Goal: Information Seeking & Learning: Find specific fact

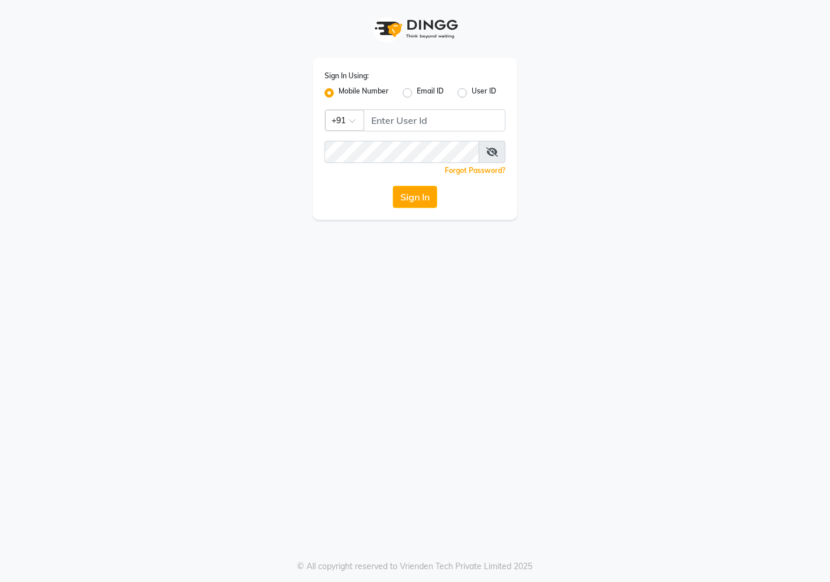
click at [390, 106] on div "Sign In Using: Mobile Number Email ID User ID Country Code × +91 Remember me Fo…" at bounding box center [415, 139] width 204 height 162
click at [391, 119] on input "Username" at bounding box center [435, 120] width 142 height 22
type input "7888112211"
click at [393, 186] on button "Sign In" at bounding box center [415, 197] width 44 height 22
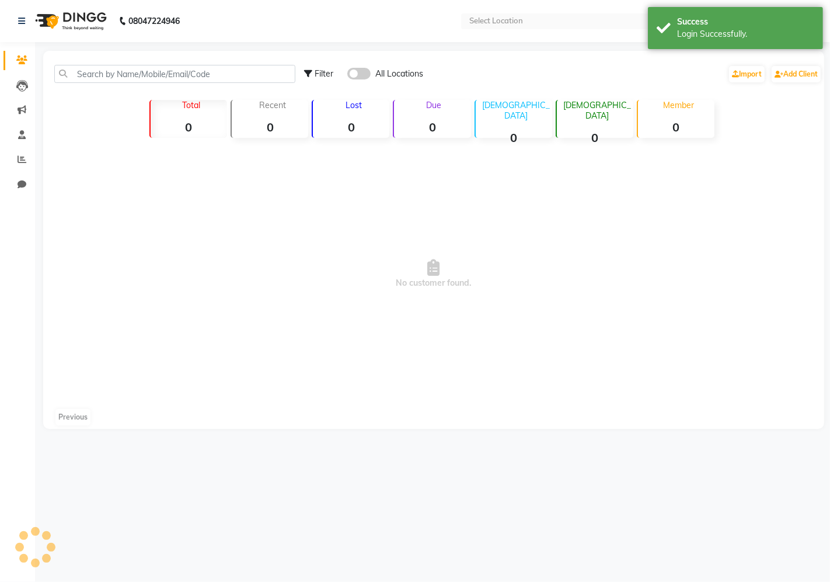
select select "en"
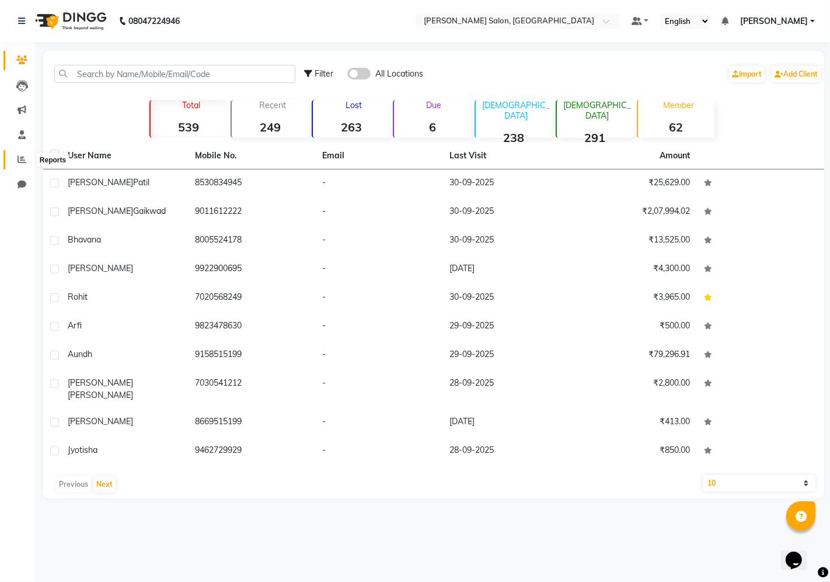
click at [20, 159] on icon at bounding box center [22, 159] width 9 height 9
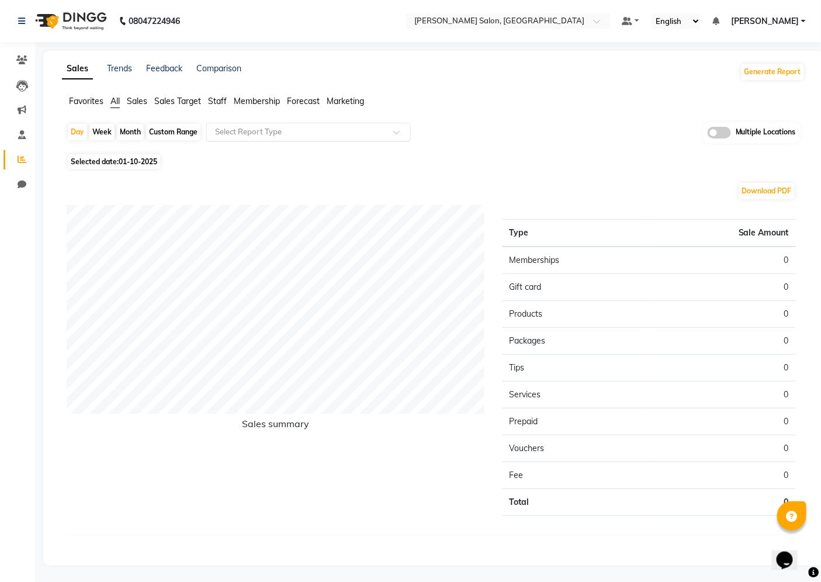
click at [281, 132] on input "text" at bounding box center [297, 132] width 168 height 12
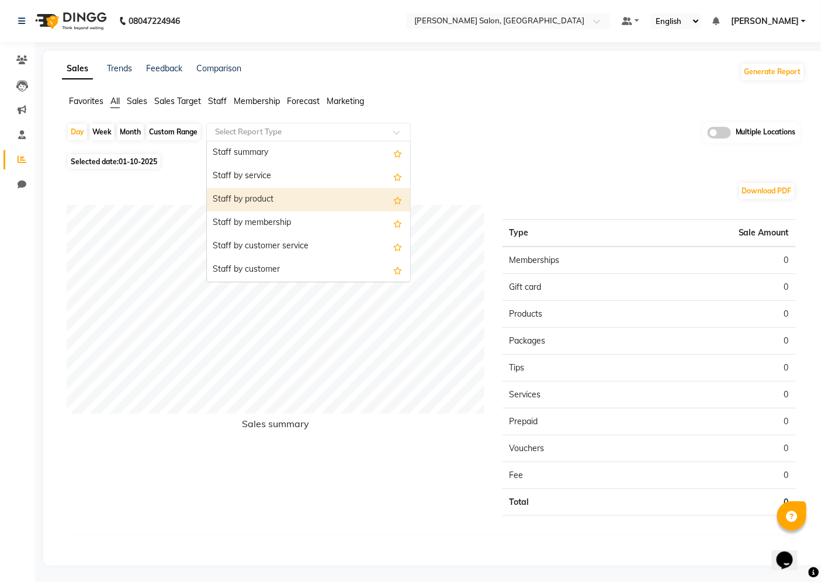
scroll to position [389, 0]
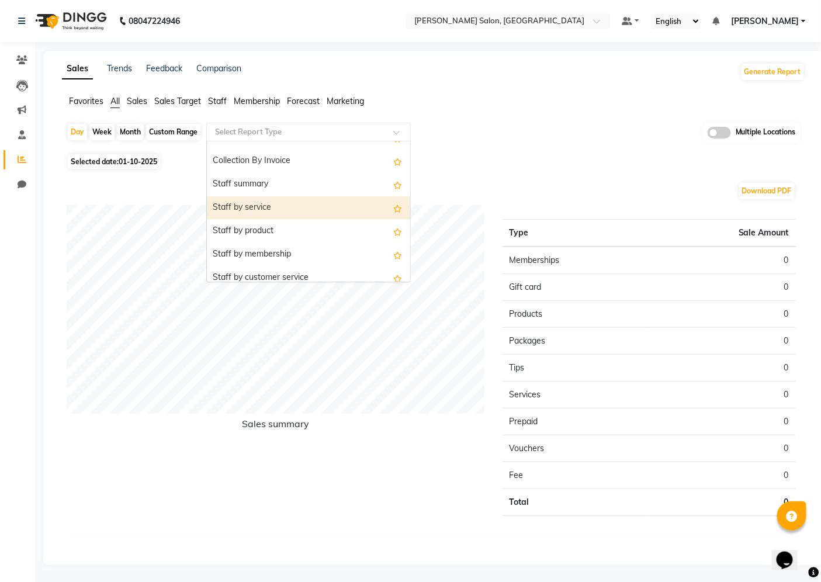
click at [263, 207] on div "Staff by service" at bounding box center [308, 207] width 203 height 23
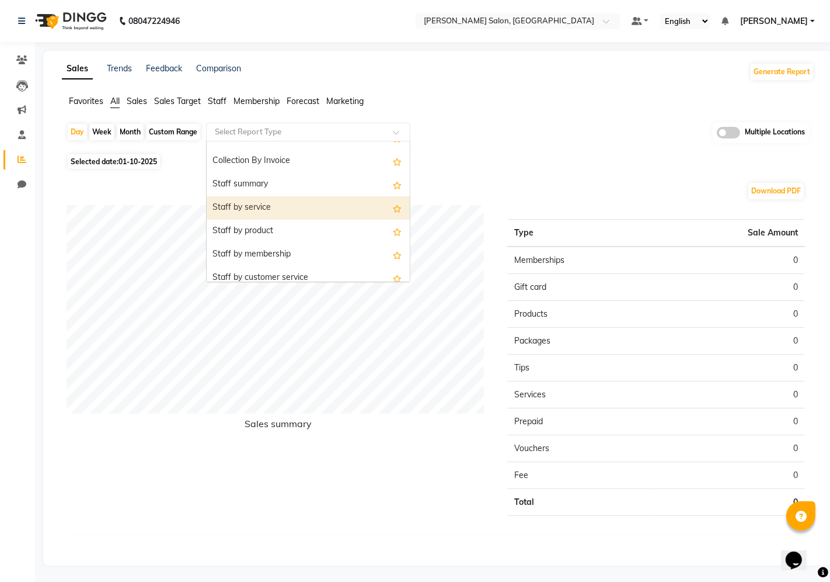
select select "filtered_report"
select select "csv"
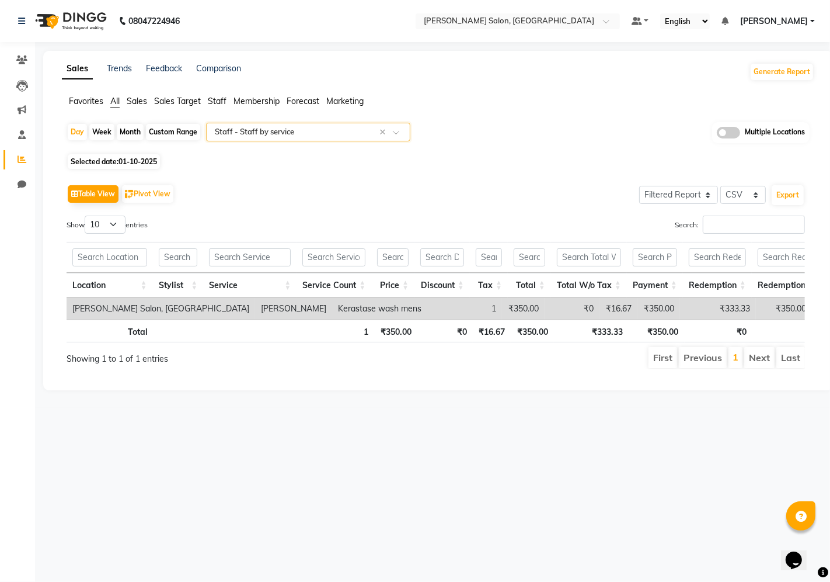
click at [185, 135] on div "Custom Range" at bounding box center [173, 132] width 54 height 16
select select "10"
select select "2025"
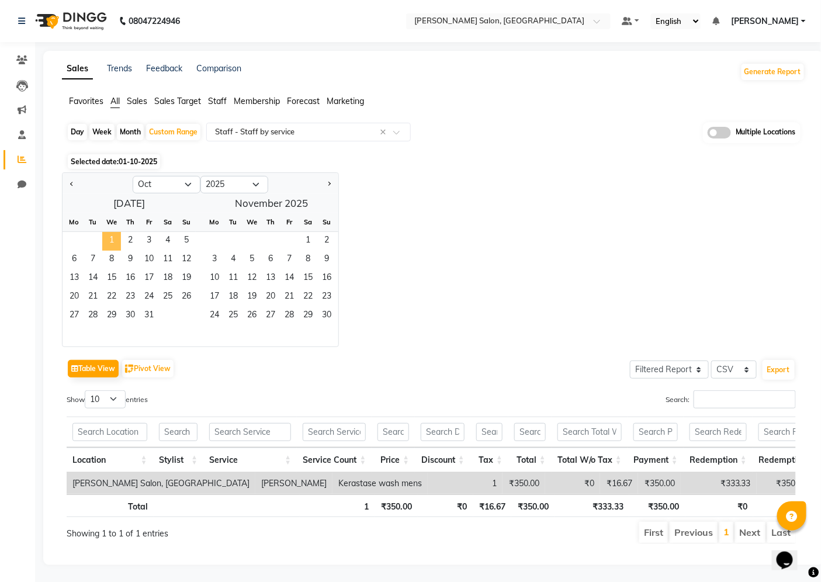
click at [113, 241] on span "1" at bounding box center [111, 241] width 19 height 19
click at [97, 317] on span "28" at bounding box center [93, 316] width 19 height 19
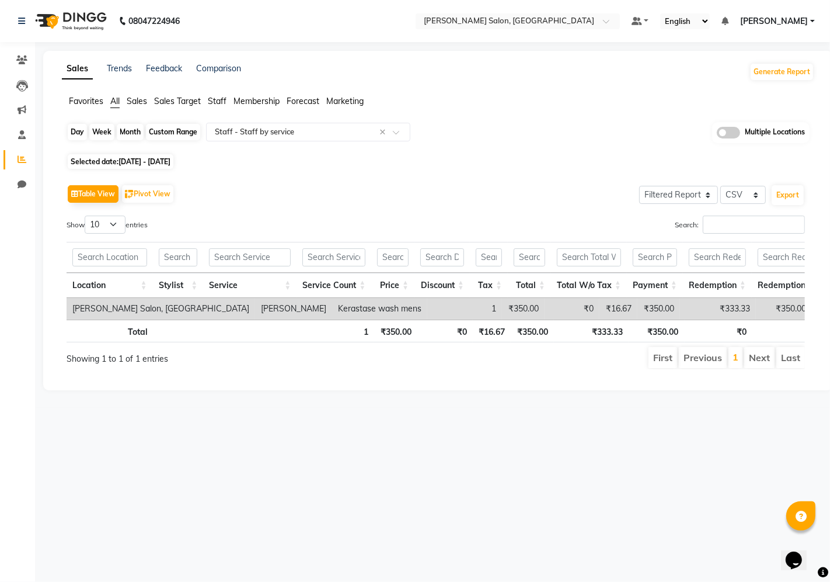
click at [169, 137] on div "Custom Range" at bounding box center [173, 132] width 54 height 16
select select "10"
select select "2025"
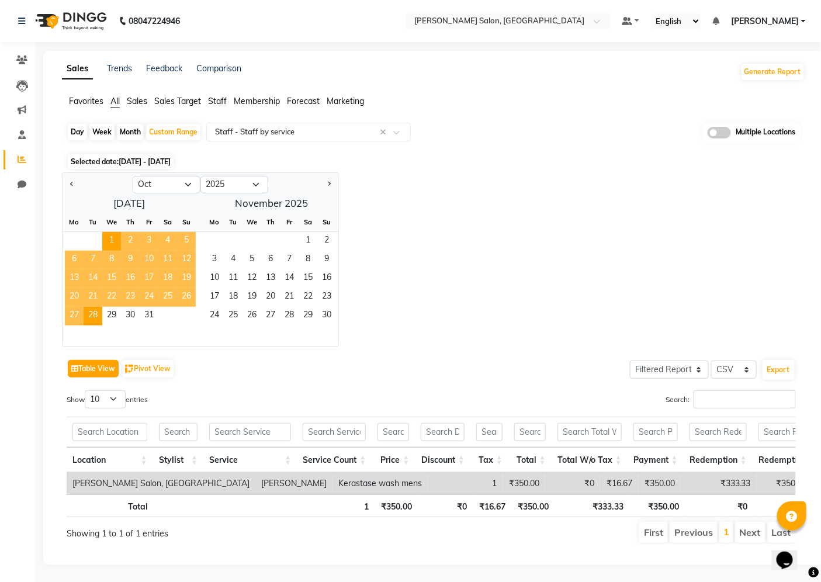
click at [103, 369] on button "Table View" at bounding box center [93, 369] width 51 height 18
click at [117, 396] on select "10 25 50 100" at bounding box center [105, 399] width 41 height 18
select select "100"
click at [86, 390] on select "10 25 50 100" at bounding box center [105, 399] width 41 height 18
click at [565, 166] on div "Selected date: [DATE] - [DATE]" at bounding box center [436, 161] width 738 height 12
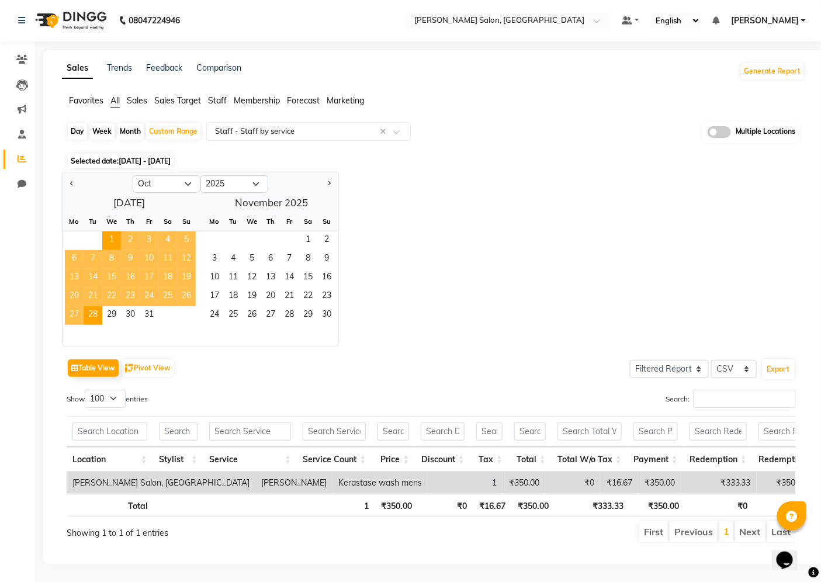
scroll to position [20, 0]
click at [472, 356] on div "Table View Pivot View Select Full Report Filtered Report Select CSV PDF Export …" at bounding box center [431, 449] width 729 height 187
click at [483, 306] on div "Jan Feb Mar Apr May Jun [DATE] Aug Sep Oct Nov [DATE] 2016 2017 2018 2019 2020 …" at bounding box center [433, 259] width 743 height 175
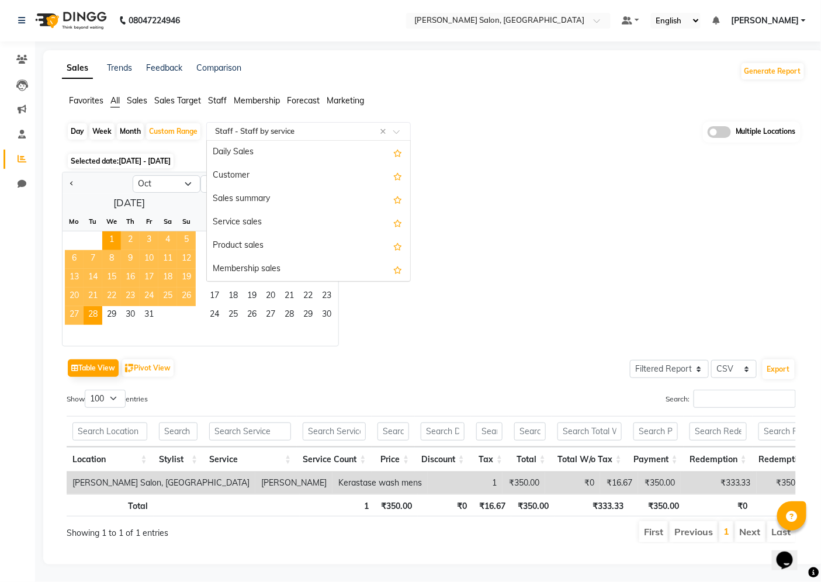
click at [328, 126] on input "text" at bounding box center [297, 132] width 168 height 12
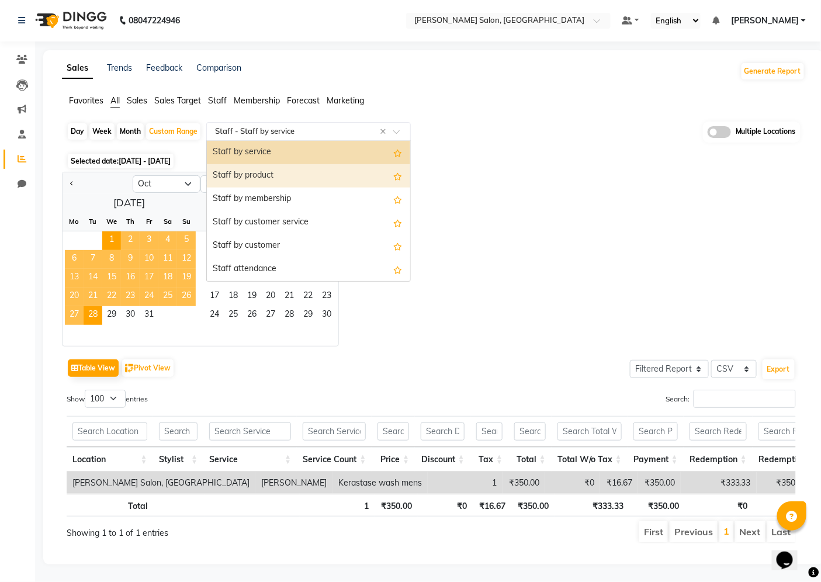
click at [328, 164] on div "Staff by product" at bounding box center [308, 175] width 203 height 23
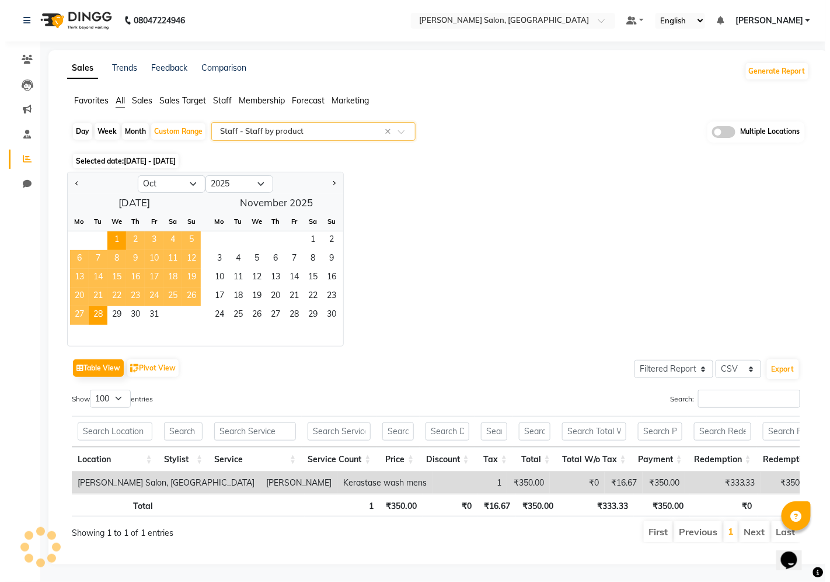
scroll to position [0, 0]
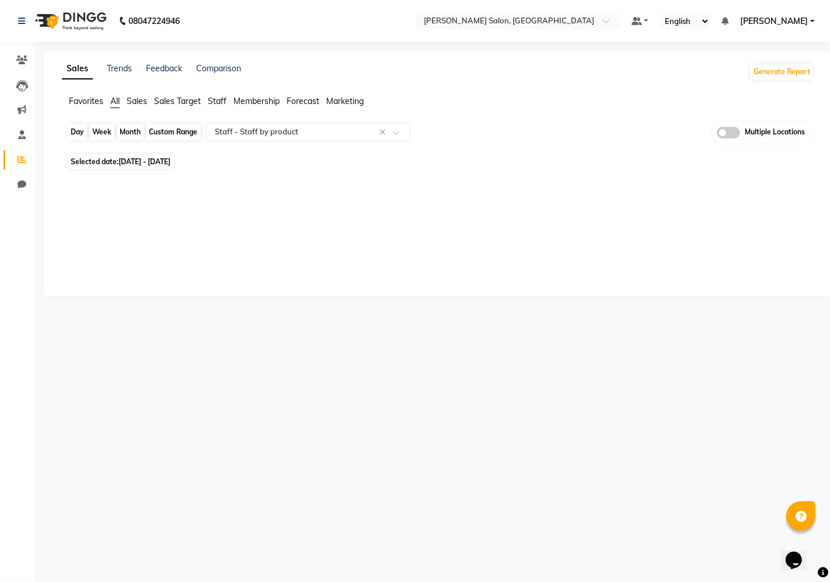
click at [174, 129] on div "Custom Range" at bounding box center [173, 132] width 54 height 16
select select "10"
select select "2025"
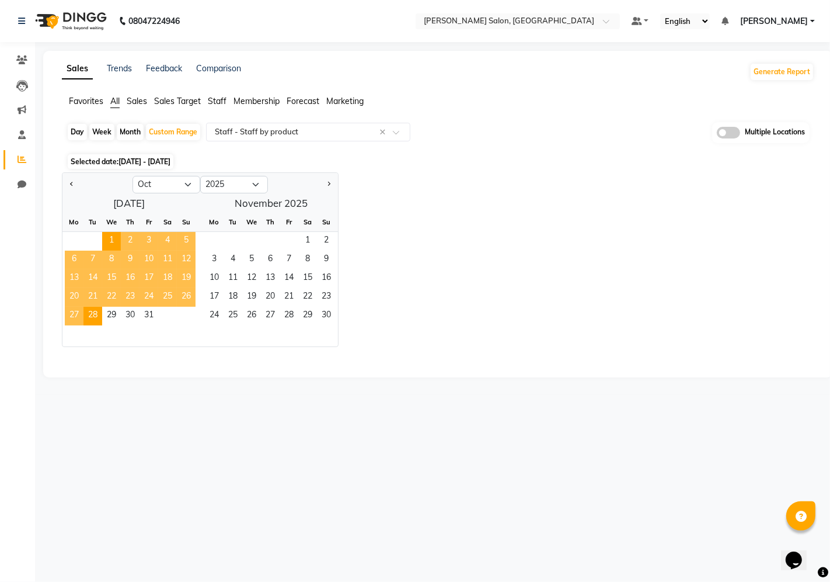
drag, startPoint x: 193, startPoint y: 402, endPoint x: 160, endPoint y: 340, distance: 69.8
click at [194, 402] on div "08047224946 Select Location × [PERSON_NAME] Salon, Aundh Default Panel My Panel…" at bounding box center [415, 291] width 830 height 582
drag, startPoint x: 142, startPoint y: 339, endPoint x: 120, endPoint y: 333, distance: 22.4
click at [137, 339] on div at bounding box center [128, 335] width 133 height 21
click at [120, 333] on div at bounding box center [128, 335] width 133 height 21
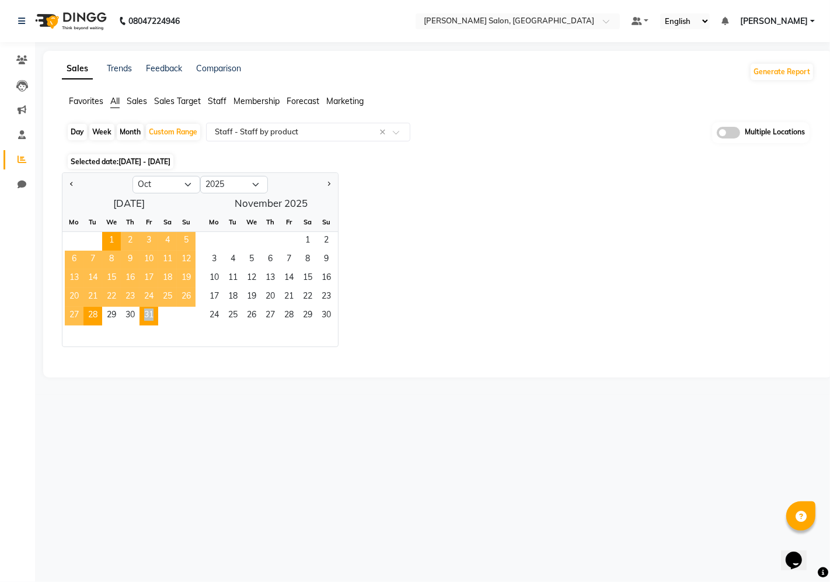
drag, startPoint x: 128, startPoint y: 325, endPoint x: 142, endPoint y: 323, distance: 14.2
click at [132, 324] on ngb-datepicker-month "Mo Tu We Th Fr Sa Su 1 2 3 4 5 6 7 8 9 10 11 12 13 14 15 16 17 18 19 20 21 22 2…" at bounding box center [128, 280] width 133 height 134
click at [164, 322] on div "27 28 29 30 31" at bounding box center [128, 316] width 133 height 19
drag, startPoint x: 112, startPoint y: 244, endPoint x: 168, endPoint y: 295, distance: 76.5
click at [168, 297] on ngb-datepicker-month "Mo Tu We Th Fr Sa Su 1 2 3 4 5 6 7 8 9 10 11 12 13 14 15 16 17 18 19 20 21 22 2…" at bounding box center [128, 280] width 133 height 134
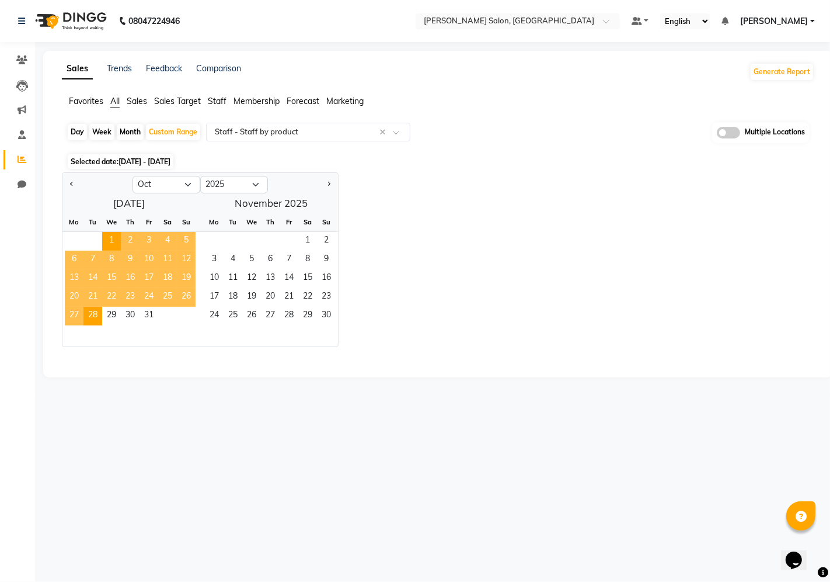
click at [438, 288] on div "Jan Feb Mar Apr May Jun [DATE] Aug Sep Oct Nov [DATE] 2016 2017 2018 2019 2020 …" at bounding box center [438, 259] width 753 height 175
click at [416, 204] on div "Jan Feb Mar Apr May Jun [DATE] Aug Sep Oct Nov [DATE] 2016 2017 2018 2019 2020 …" at bounding box center [438, 259] width 753 height 175
click at [317, 138] on div "Select Report Type × Staff - Staff by product ×" at bounding box center [308, 132] width 204 height 19
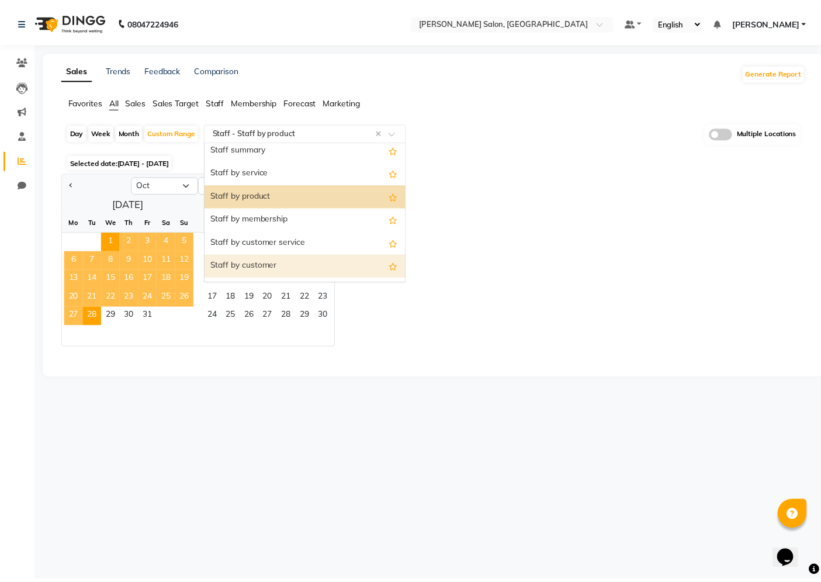
scroll to position [402, 0]
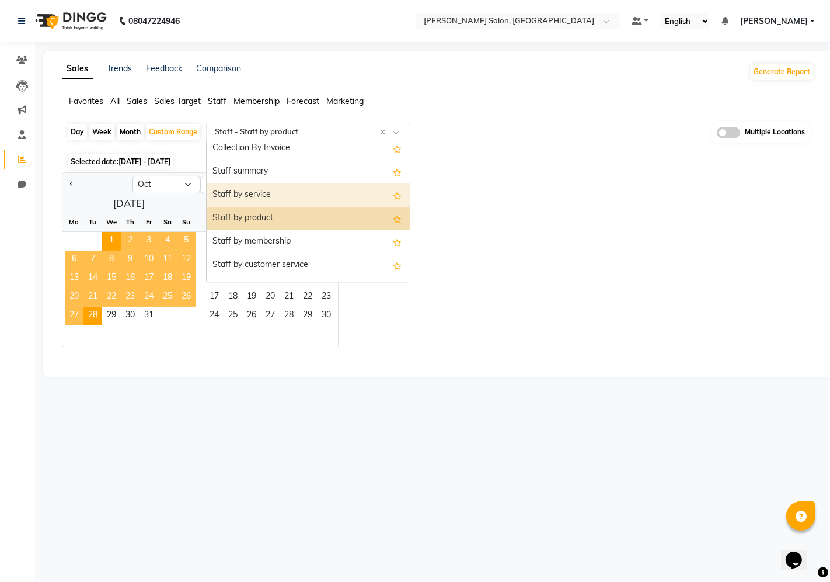
click at [298, 196] on div "Staff by service" at bounding box center [308, 194] width 203 height 23
select select "filtered_report"
select select "csv"
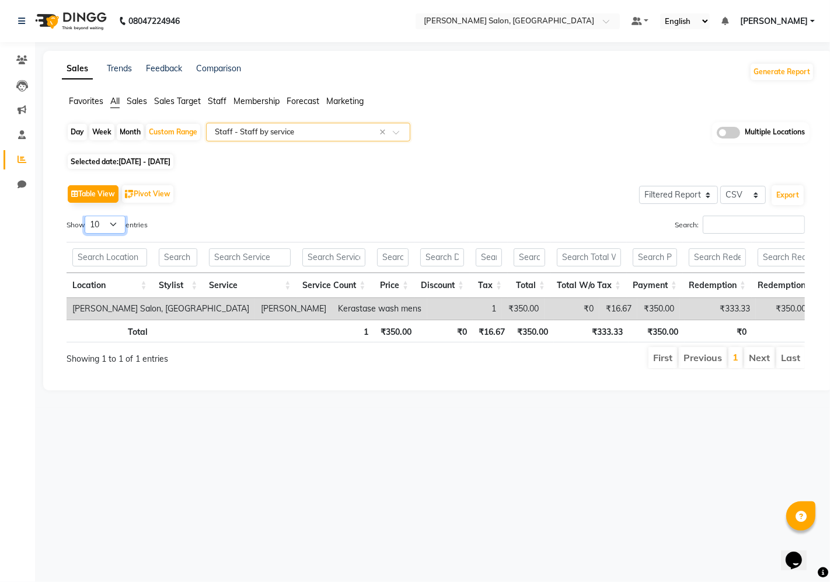
click at [120, 221] on select "10 25 50 100" at bounding box center [105, 224] width 41 height 18
select select "100"
click at [86, 215] on select "10 25 50 100" at bounding box center [105, 224] width 41 height 18
click at [429, 182] on div "Table View Pivot View Select Full Report Filtered Report Select CSV PDF Export" at bounding box center [436, 194] width 739 height 25
click at [170, 131] on div "Custom Range" at bounding box center [173, 132] width 54 height 16
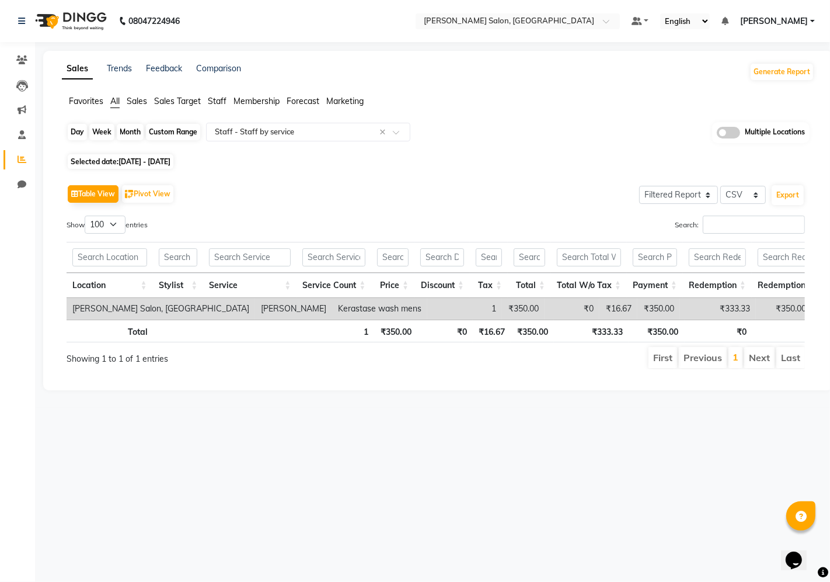
select select "10"
select select "2025"
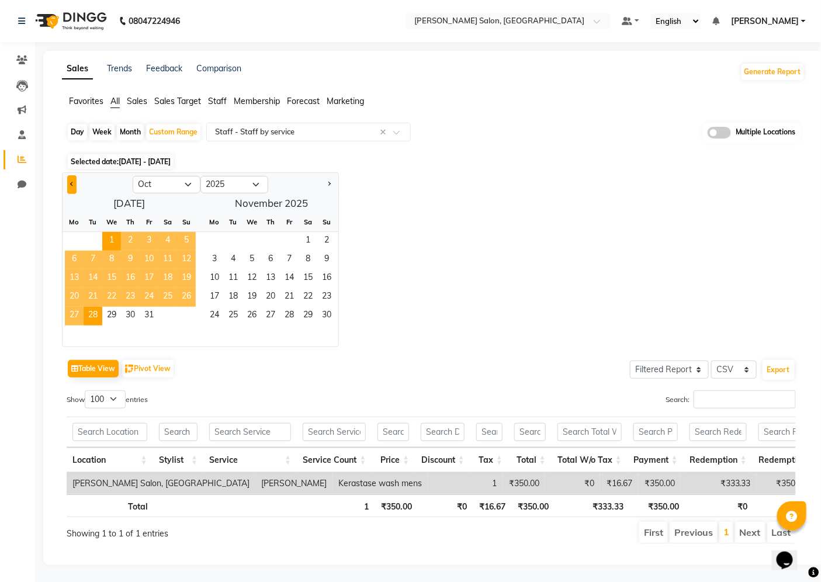
click at [74, 183] on span "Previous month" at bounding box center [72, 184] width 4 height 4
select select "9"
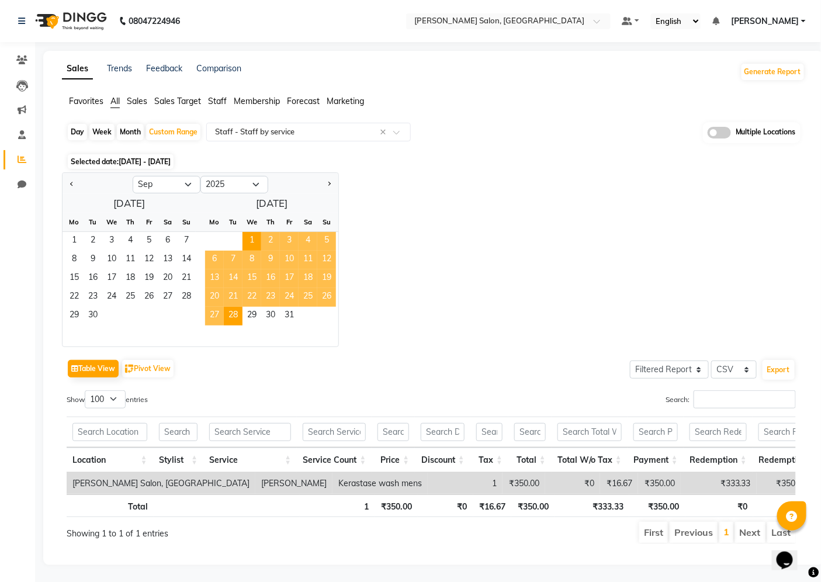
click at [442, 366] on div "Table View Pivot View Select Full Report Filtered Report Select CSV PDF Export" at bounding box center [431, 368] width 729 height 25
click at [75, 242] on span "1" at bounding box center [74, 241] width 19 height 19
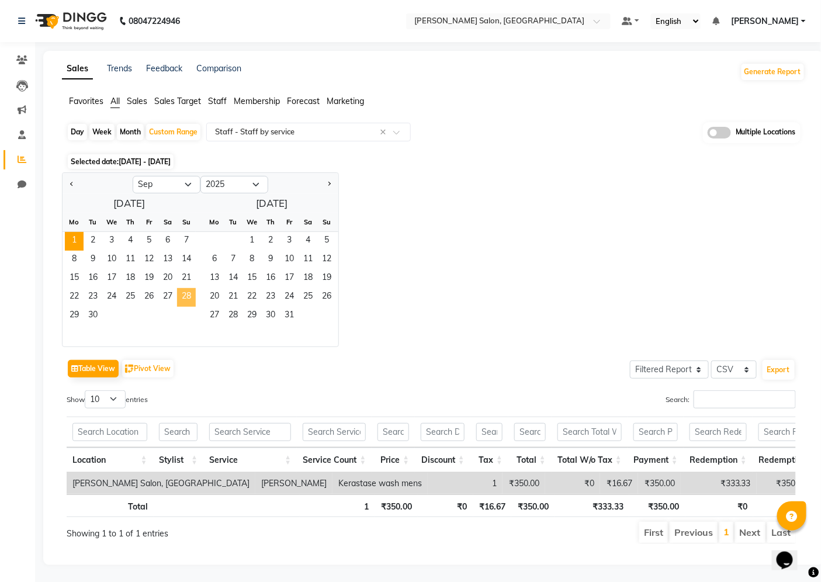
click at [187, 294] on span "28" at bounding box center [186, 297] width 19 height 19
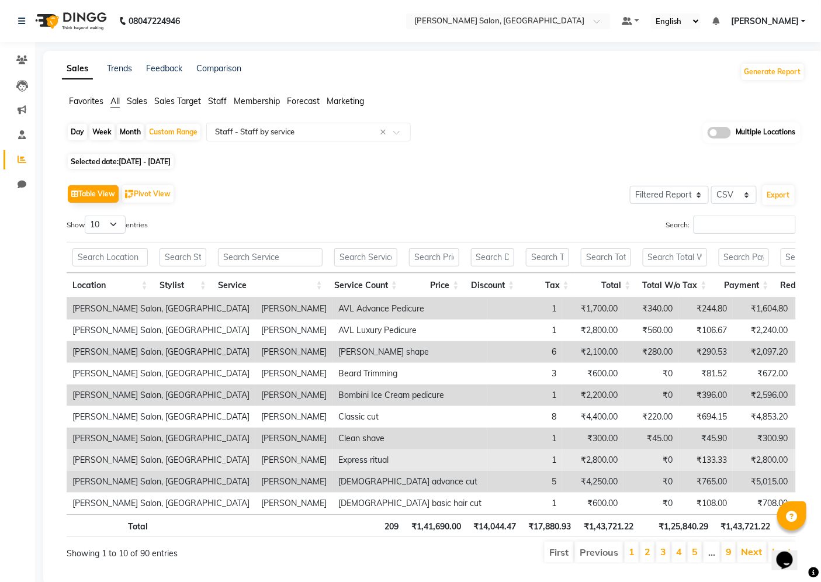
scroll to position [39, 0]
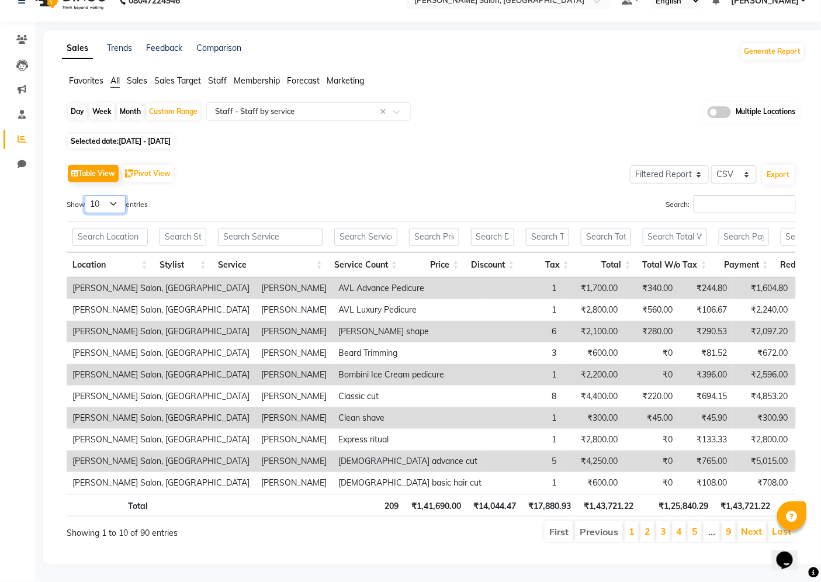
click at [116, 195] on select "10 25 50 100" at bounding box center [105, 204] width 41 height 18
select select "100"
click at [86, 195] on select "10 25 50 100" at bounding box center [105, 204] width 41 height 18
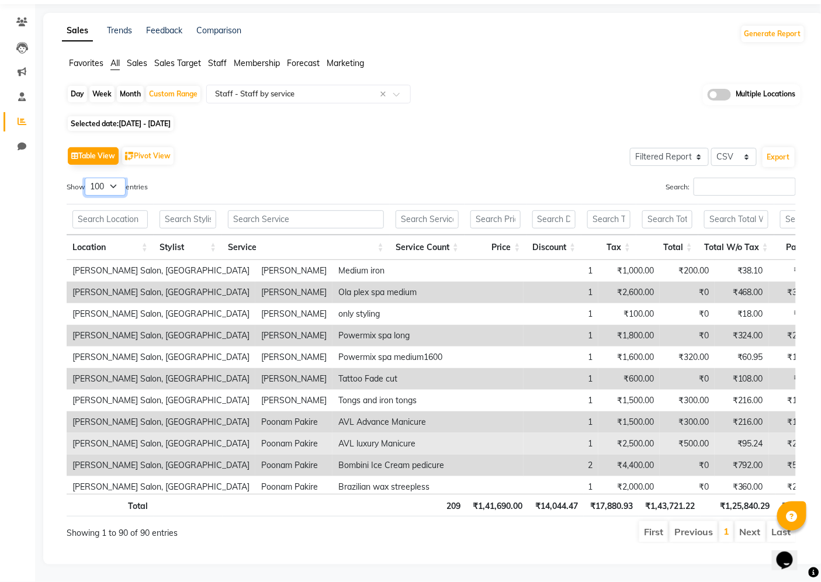
scroll to position [0, 0]
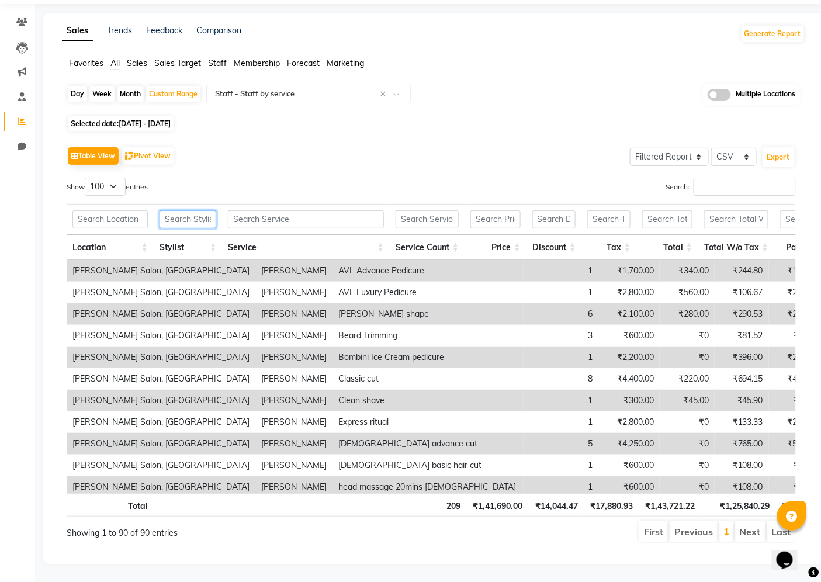
click at [178, 212] on input "text" at bounding box center [187, 219] width 57 height 18
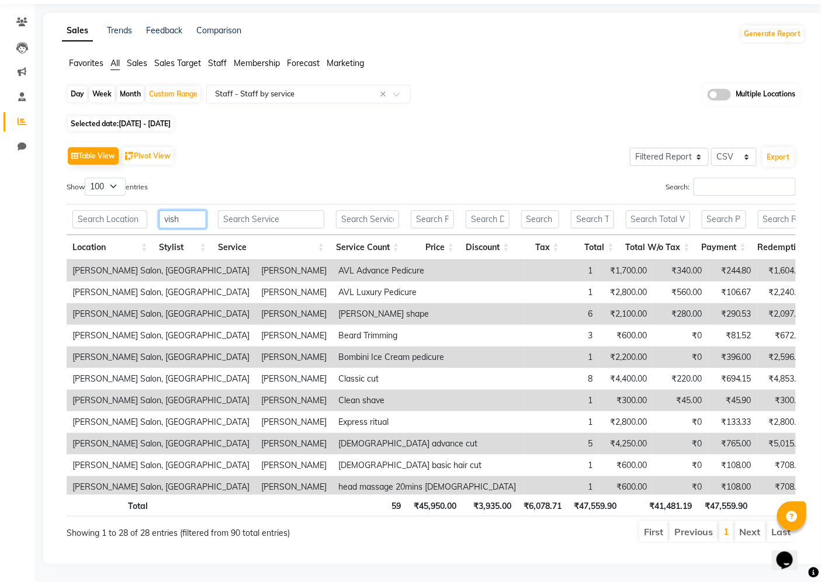
type input "vish"
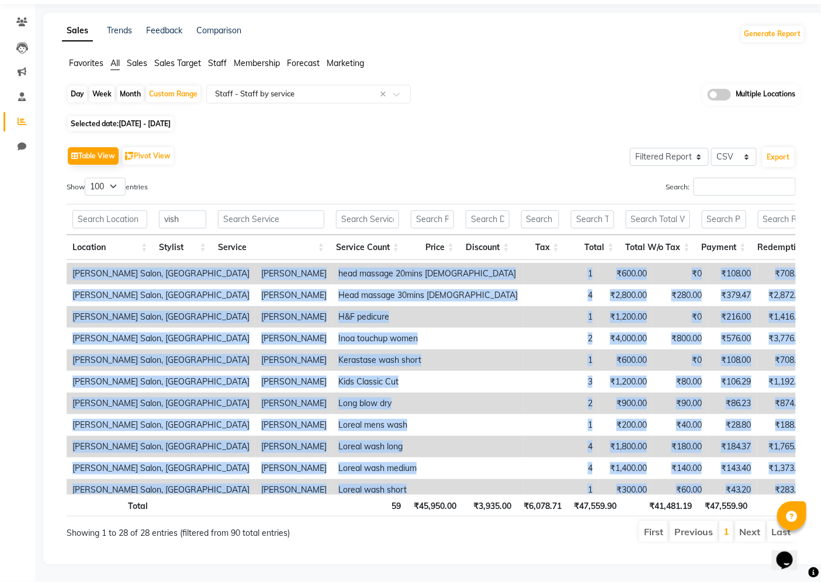
scroll to position [380, 0]
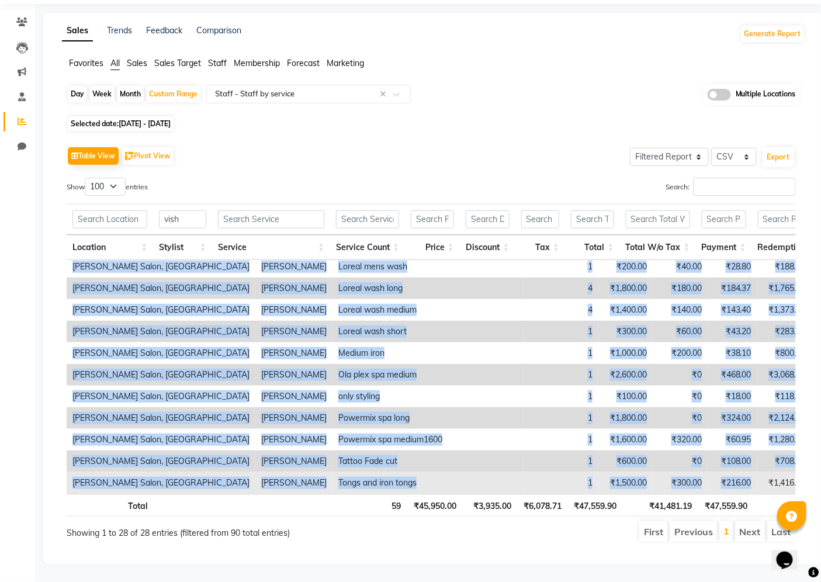
drag, startPoint x: 183, startPoint y: 270, endPoint x: 564, endPoint y: 478, distance: 433.8
click at [564, 478] on tbody "[PERSON_NAME] Salon, Aundh [PERSON_NAME] AVL Advance Pedicure 1 ₹1,700.00 ₹340.…" at bounding box center [622, 190] width 1110 height 605
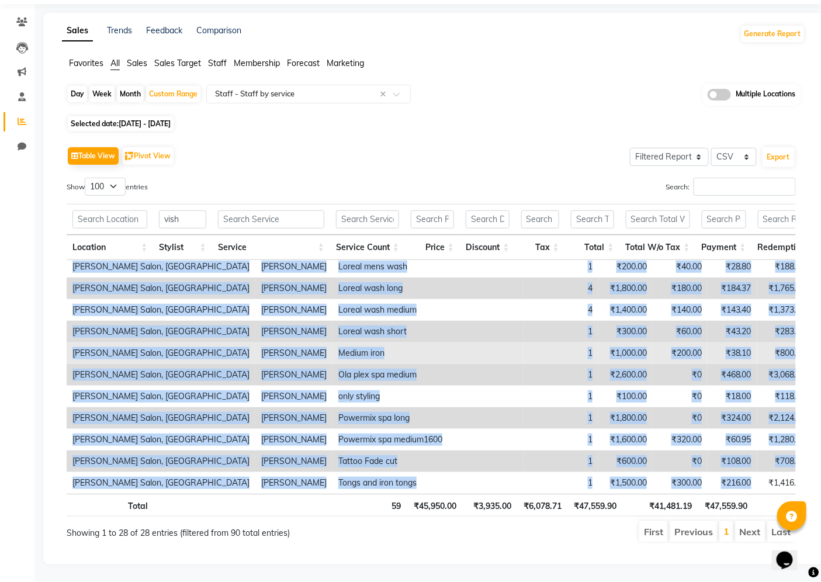
copy tbody "l Ipsumd sita CON Adipisc Elitsedd 1 ₹6,500.76 ₹627.77 ₹955.83 ₹8,701.61 ₹3,424…"
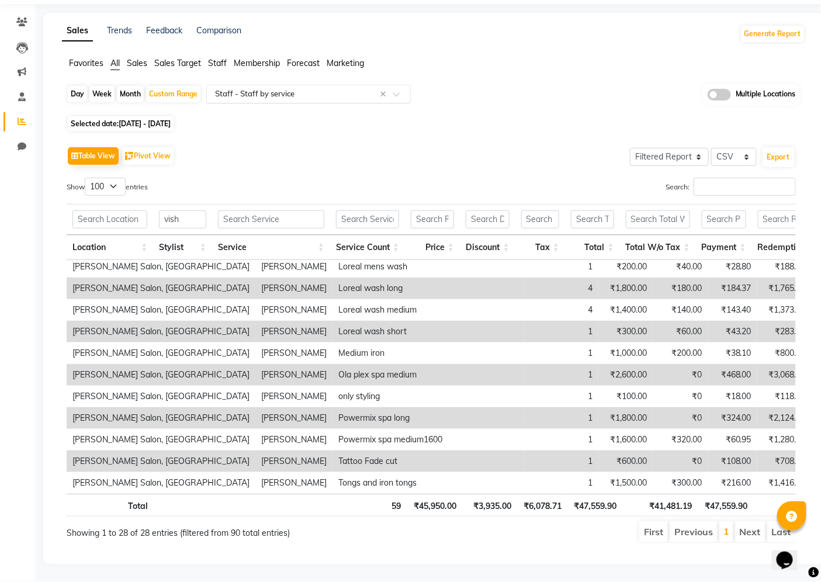
click at [349, 88] on input "text" at bounding box center [297, 94] width 168 height 12
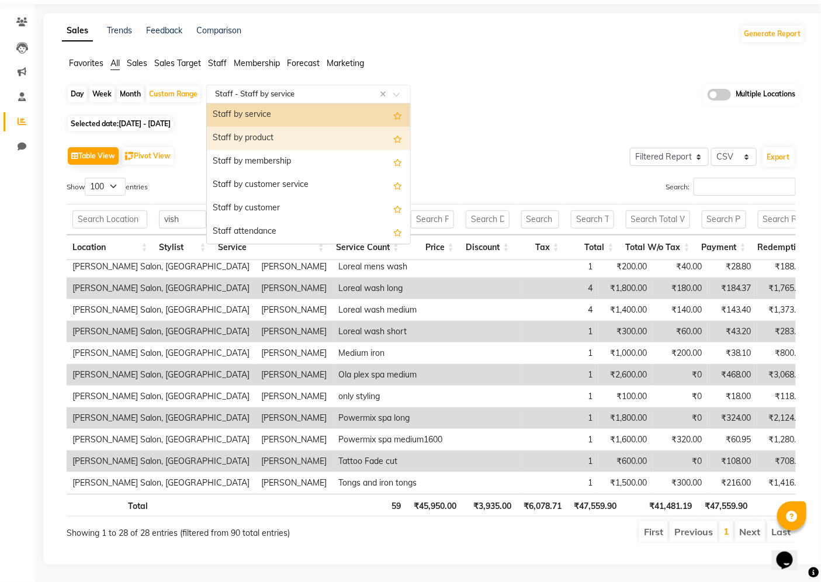
click at [307, 130] on div "Staff by product" at bounding box center [308, 138] width 203 height 23
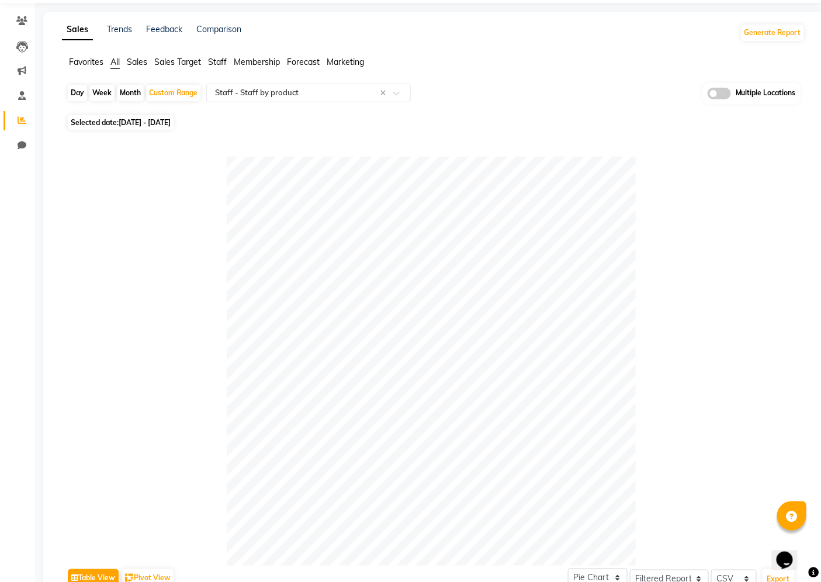
click at [678, 361] on div at bounding box center [431, 361] width 729 height 409
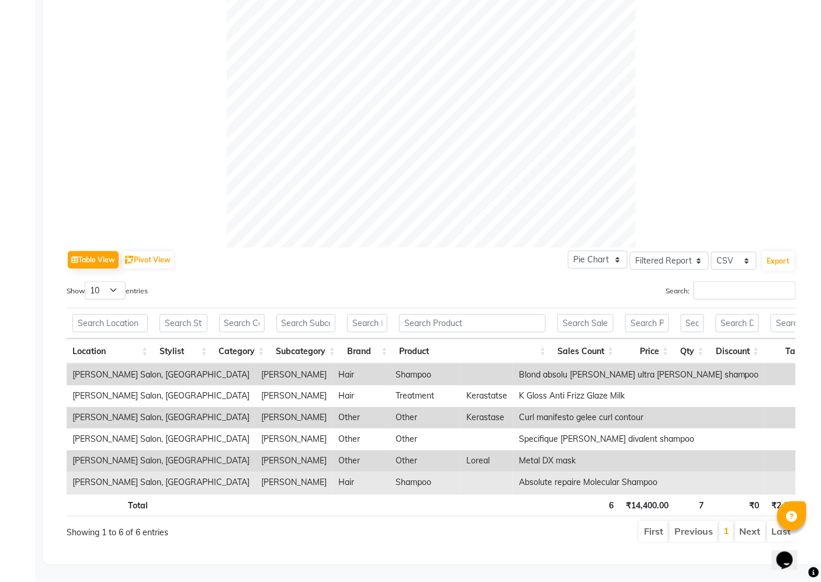
scroll to position [376, 0]
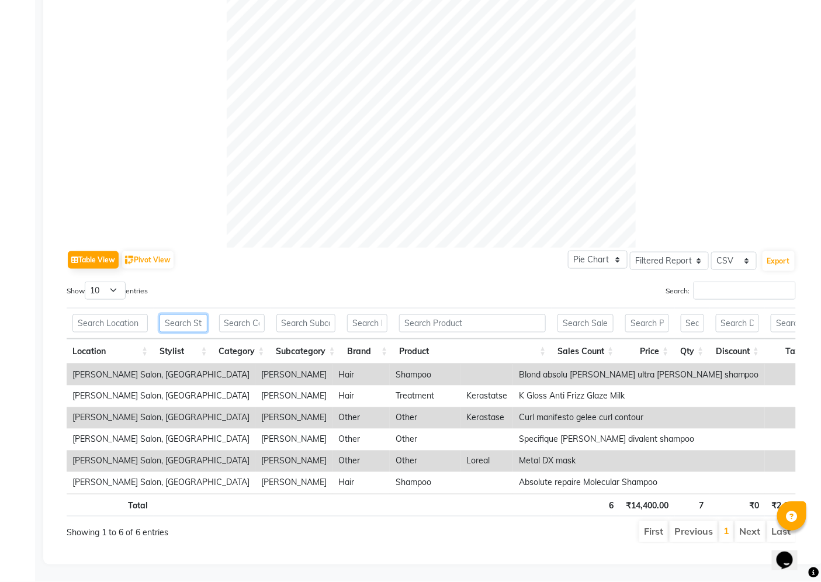
click at [187, 314] on input "text" at bounding box center [182, 323] width 47 height 18
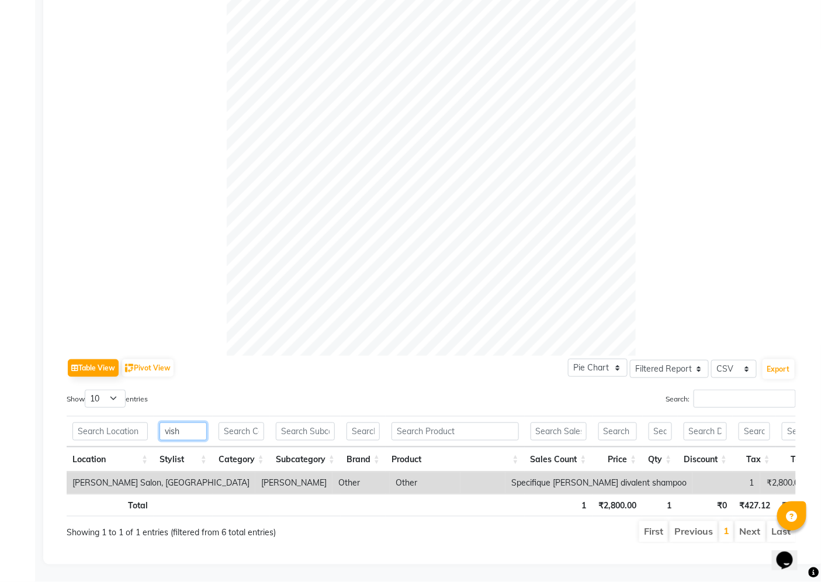
type input "vish"
drag, startPoint x: 391, startPoint y: 462, endPoint x: 649, endPoint y: 471, distance: 258.3
click at [649, 472] on tr "[PERSON_NAME] Salon, Aundh [PERSON_NAME] Other Other Specifique [PERSON_NAME] d…" at bounding box center [529, 483] width 925 height 22
copy tr "Specifique [PERSON_NAME] divalent shampoo 1 ₹2,800.00"
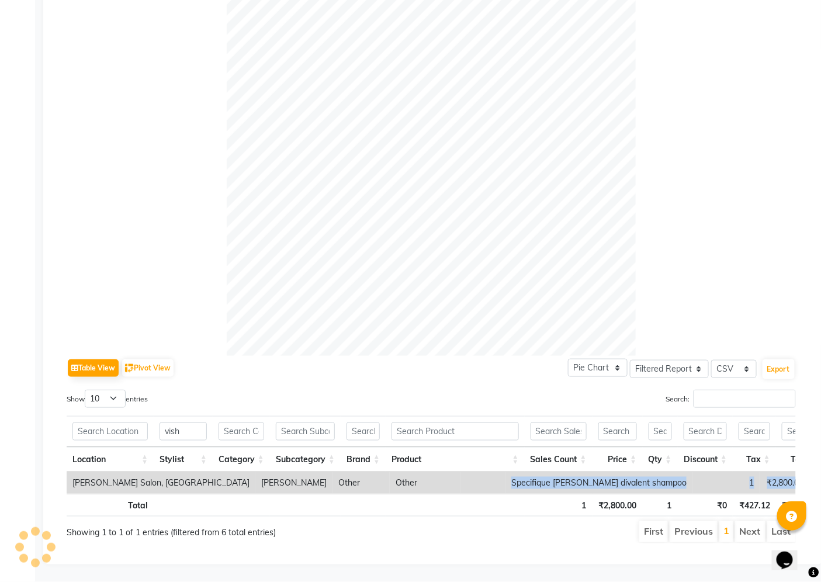
copy tr "Specifique [PERSON_NAME] divalent shampoo 1 ₹2,800.00"
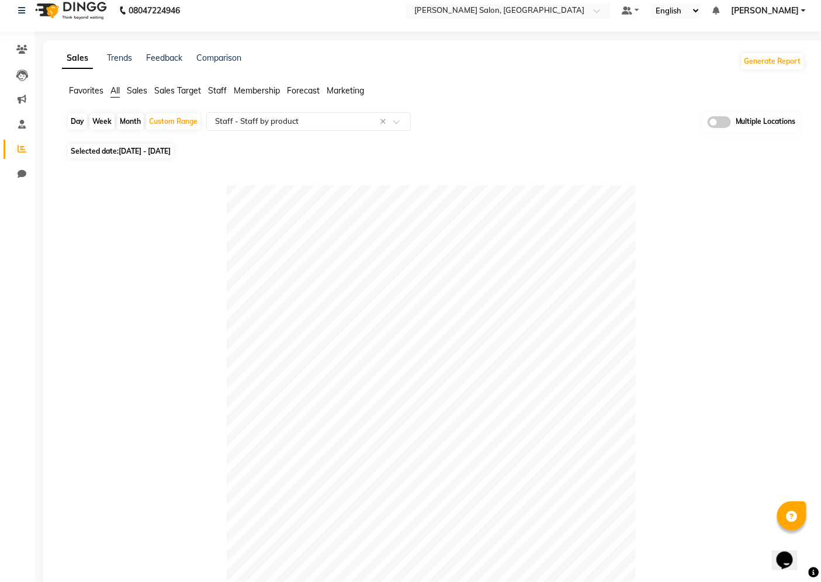
scroll to position [0, 0]
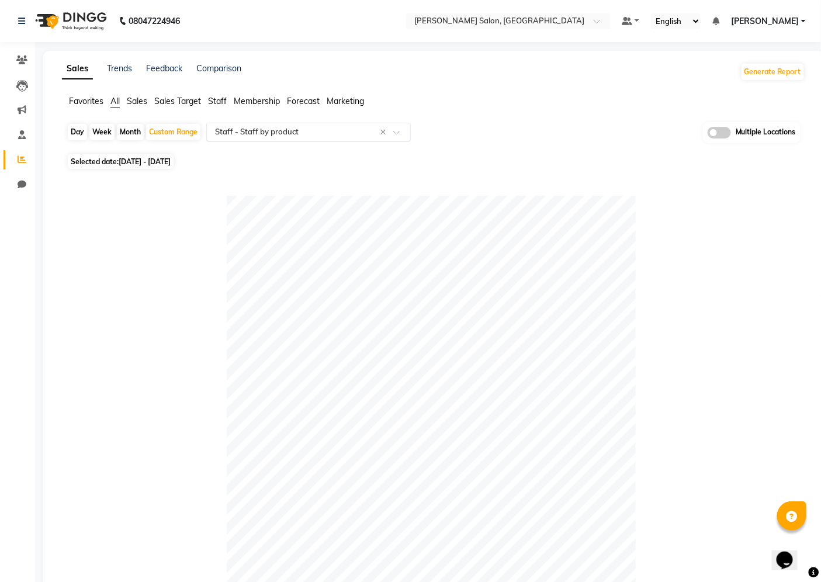
click at [333, 134] on input "text" at bounding box center [297, 132] width 168 height 12
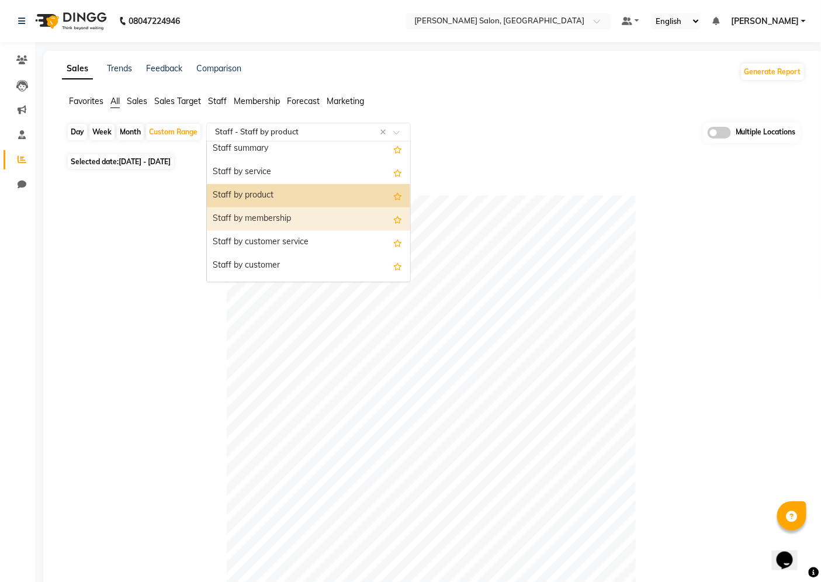
scroll to position [402, 0]
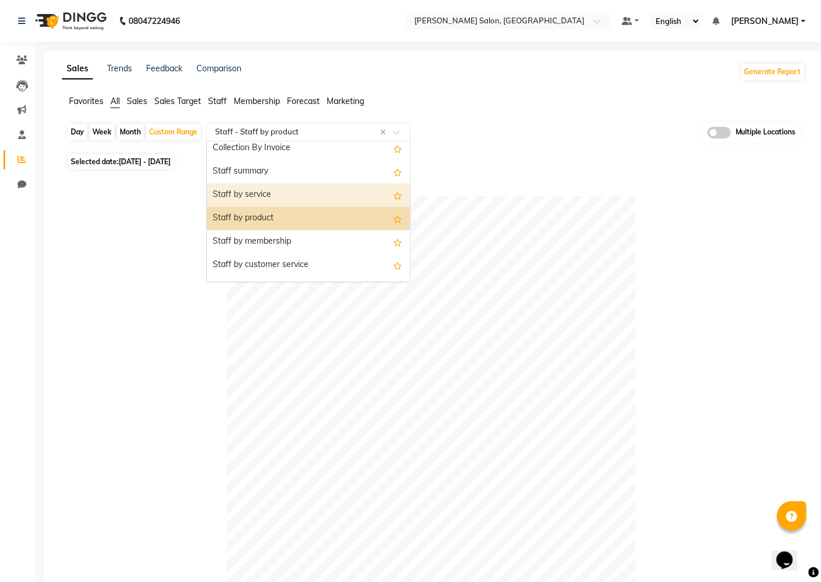
click at [305, 191] on div "Staff by service" at bounding box center [308, 194] width 203 height 23
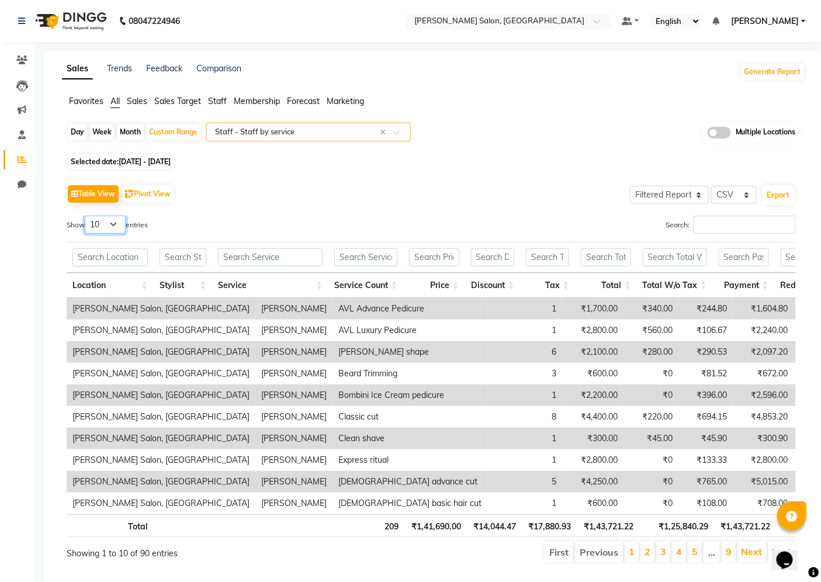
click at [112, 222] on select "10 25 50 100" at bounding box center [105, 224] width 41 height 18
select select "100"
click at [86, 215] on select "10 25 50 100" at bounding box center [105, 224] width 41 height 18
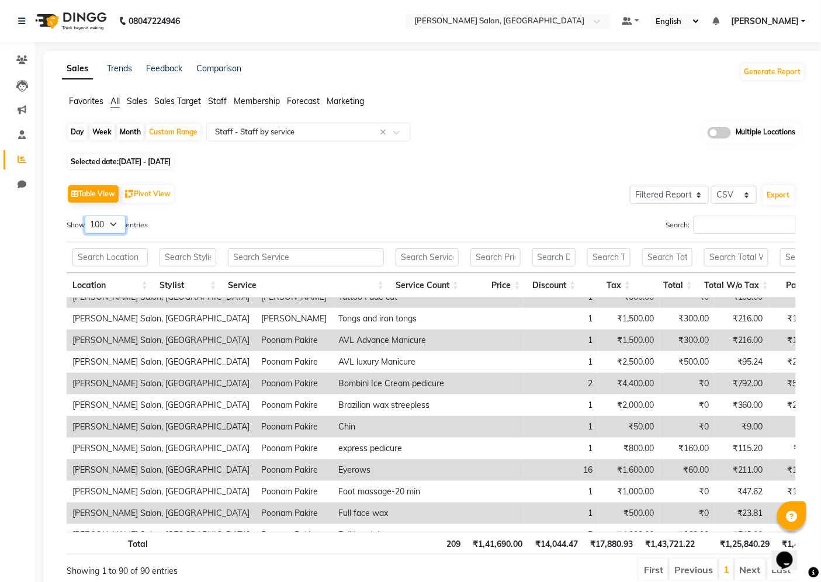
scroll to position [584, 0]
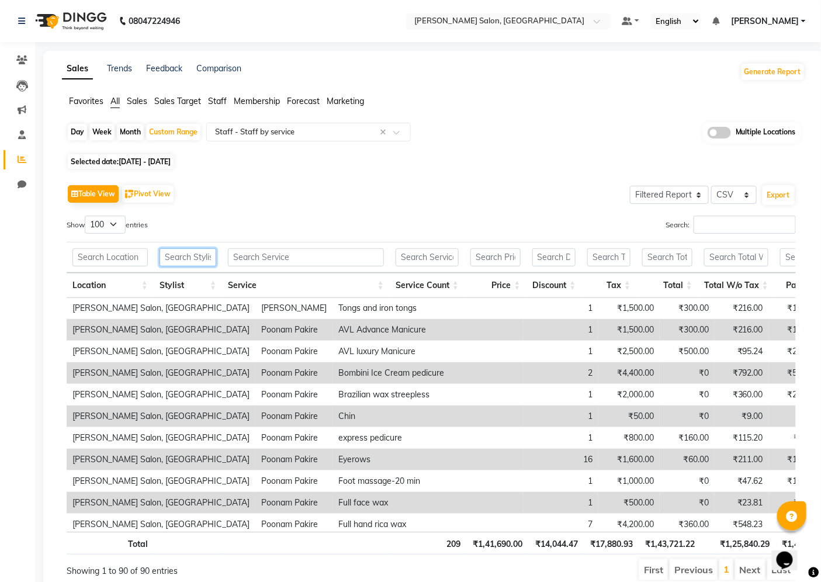
click at [184, 259] on input "text" at bounding box center [187, 257] width 57 height 18
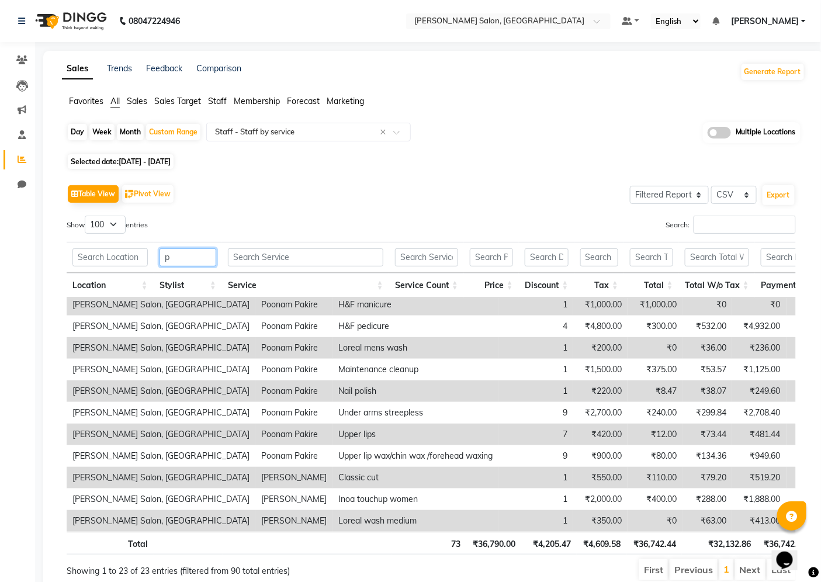
scroll to position [0, 0]
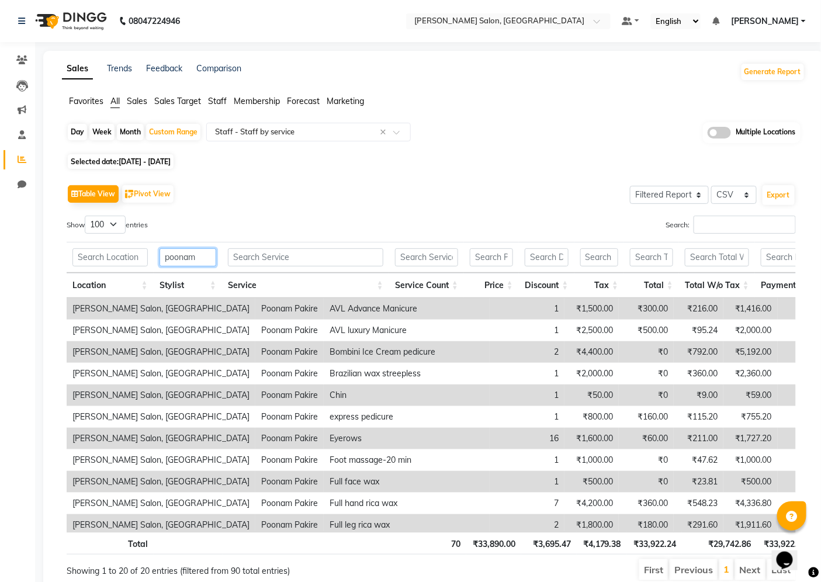
type input "poonam"
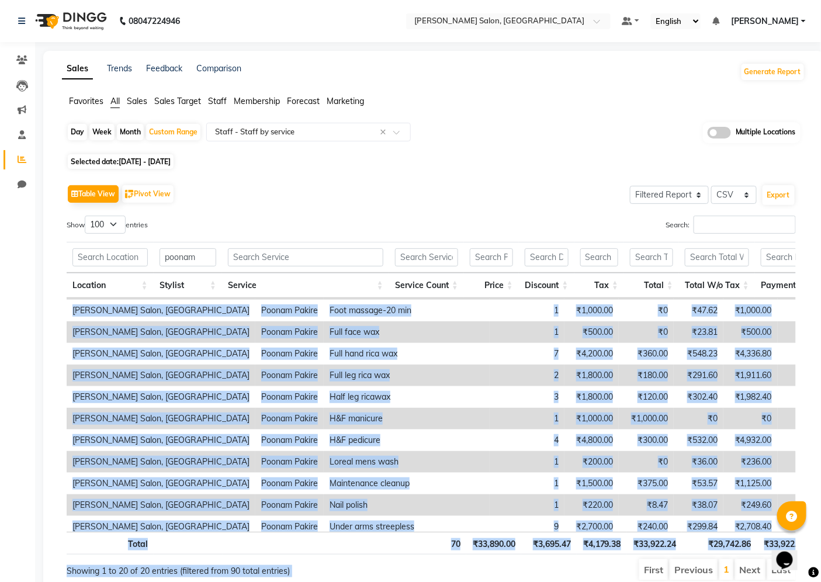
scroll to position [207, 0]
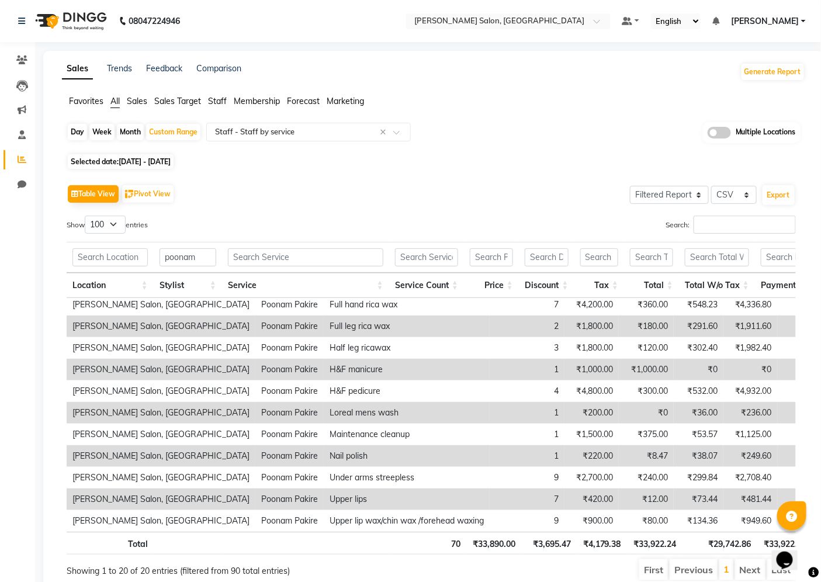
drag, startPoint x: 84, startPoint y: 301, endPoint x: 585, endPoint y: 524, distance: 548.5
click at [585, 524] on div "Location Stylist Service Service Count Price Discount Tax Total Total W/o Tax P…" at bounding box center [431, 415] width 729 height 234
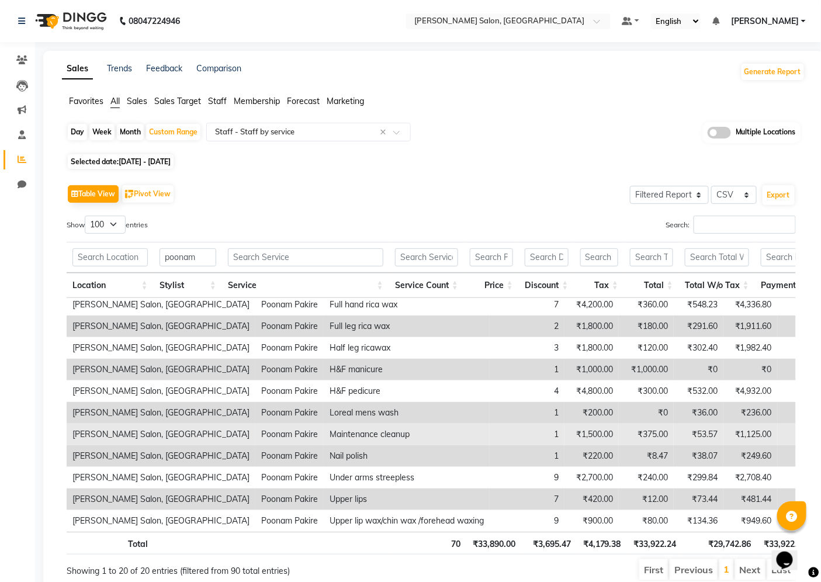
copy table "Location Stylist Service Service Count Price Discount Tax Total Total W/o Tax P…"
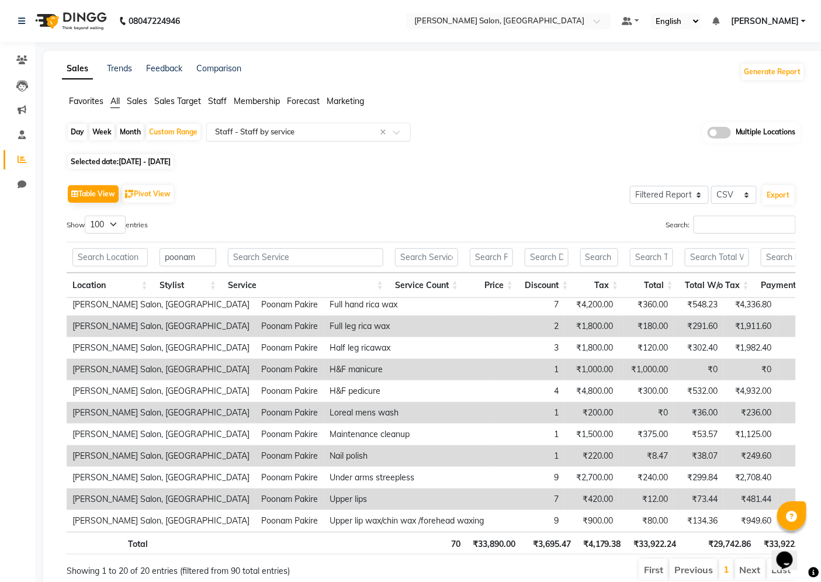
click at [329, 126] on input "text" at bounding box center [297, 132] width 168 height 12
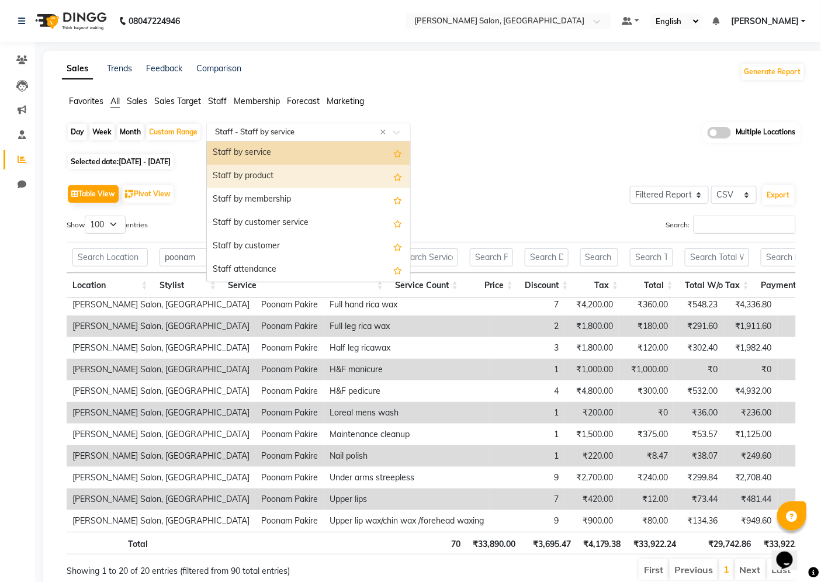
click at [307, 171] on div "Staff by product" at bounding box center [308, 176] width 203 height 23
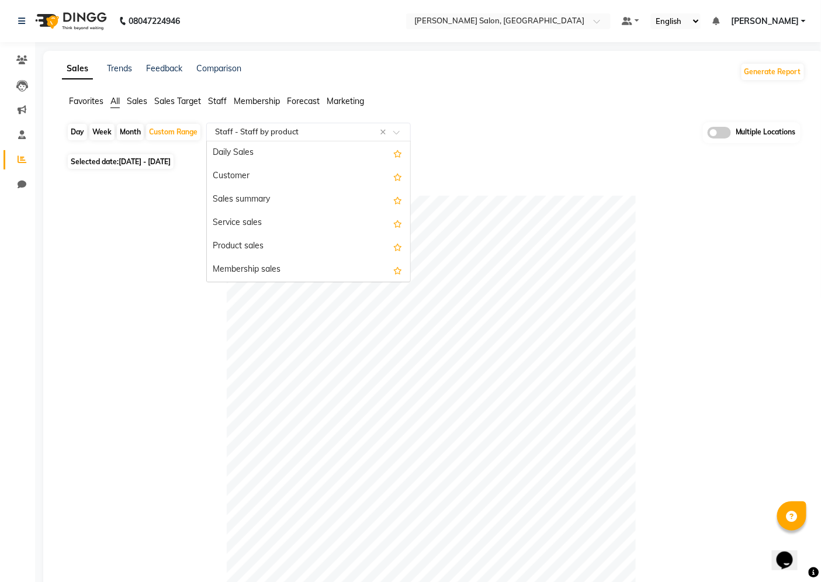
click at [357, 130] on input "text" at bounding box center [297, 132] width 168 height 12
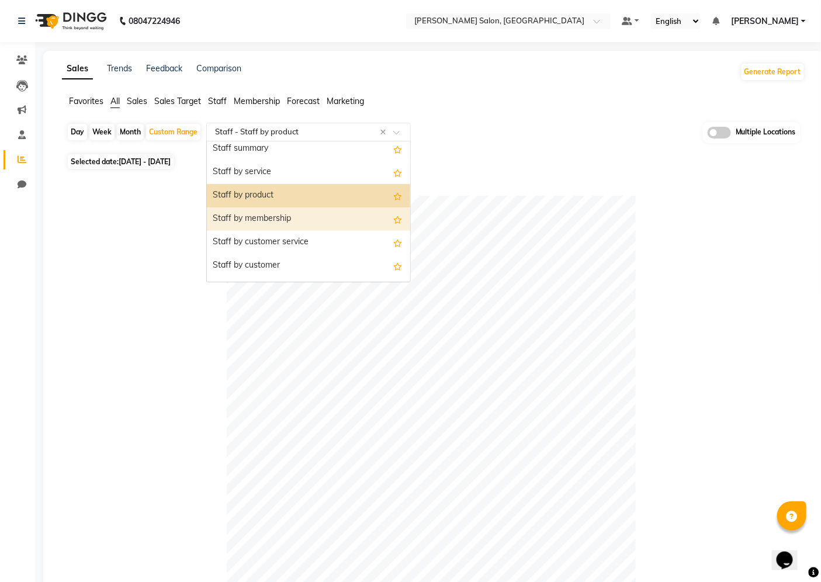
scroll to position [402, 0]
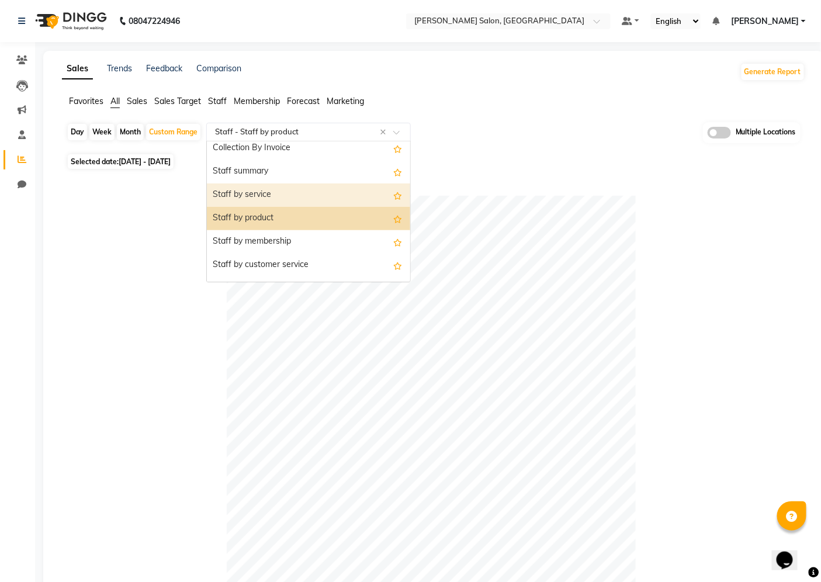
click at [321, 187] on div "Staff by service" at bounding box center [308, 194] width 203 height 23
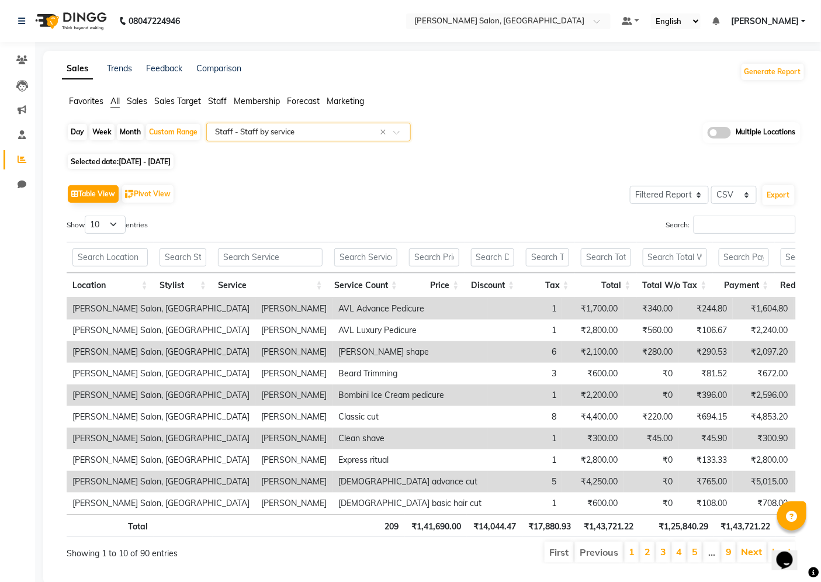
scroll to position [39, 0]
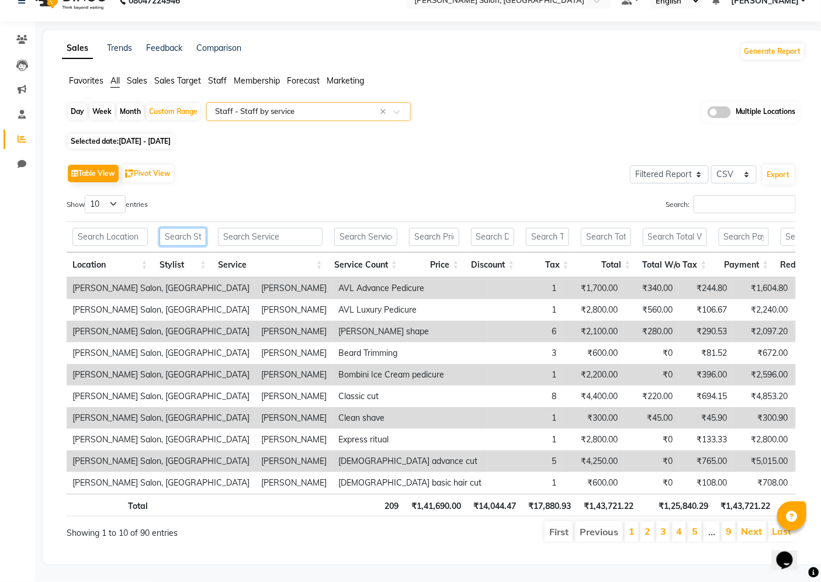
click at [190, 228] on input "text" at bounding box center [182, 237] width 47 height 18
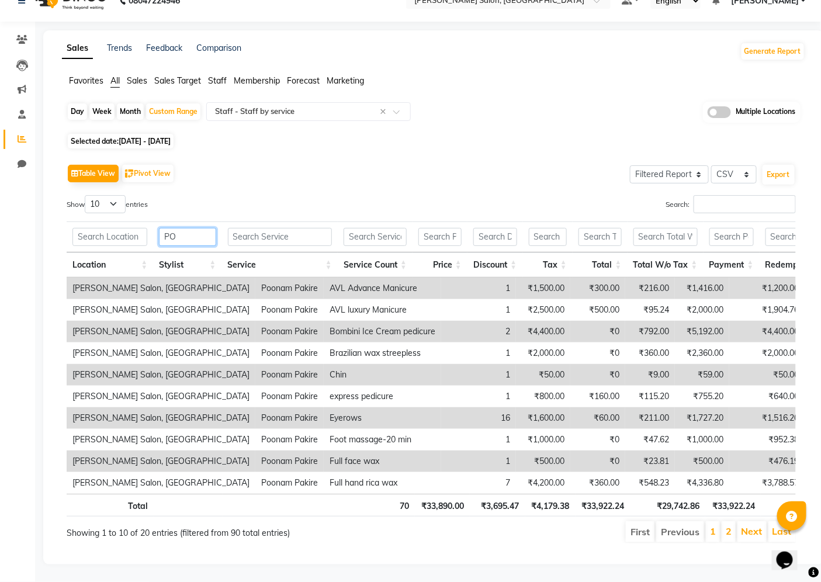
type input "P"
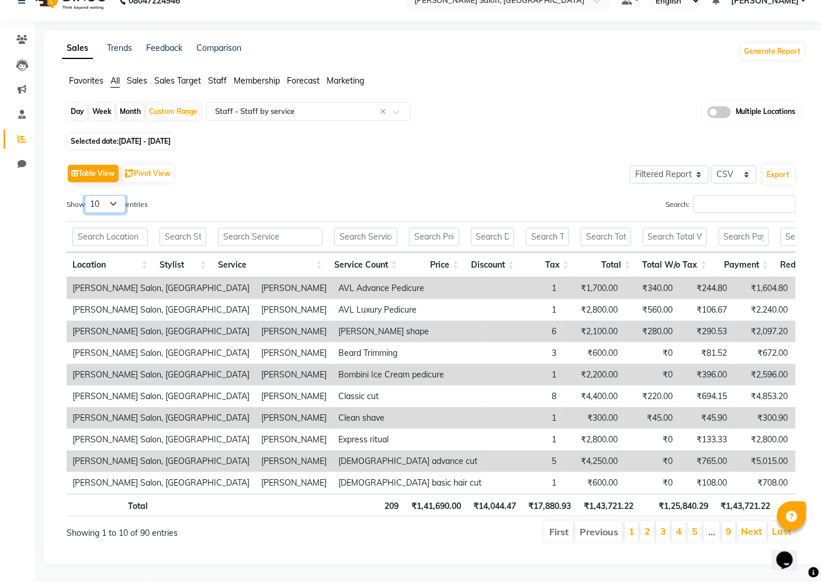
click at [114, 195] on select "10 25 50 100" at bounding box center [105, 204] width 41 height 18
select select "100"
click at [86, 195] on select "10 25 50 100" at bounding box center [105, 204] width 41 height 18
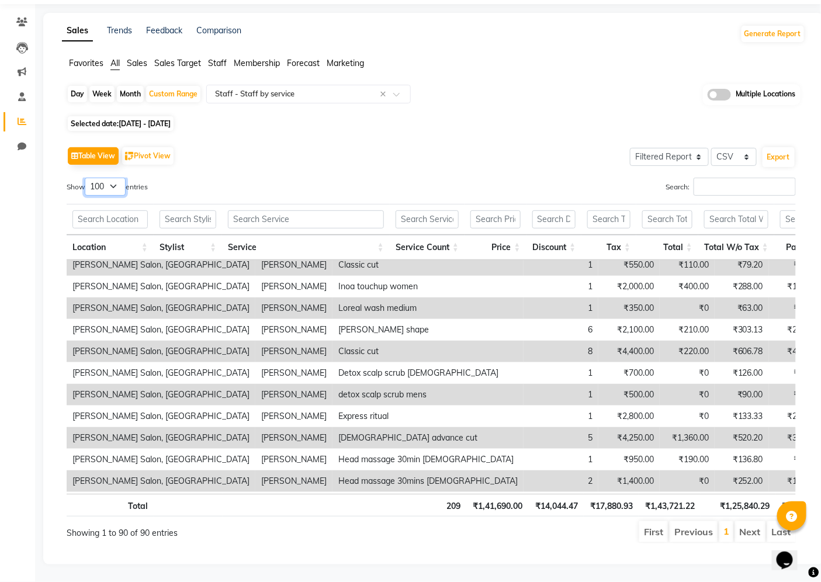
scroll to position [1103, 0]
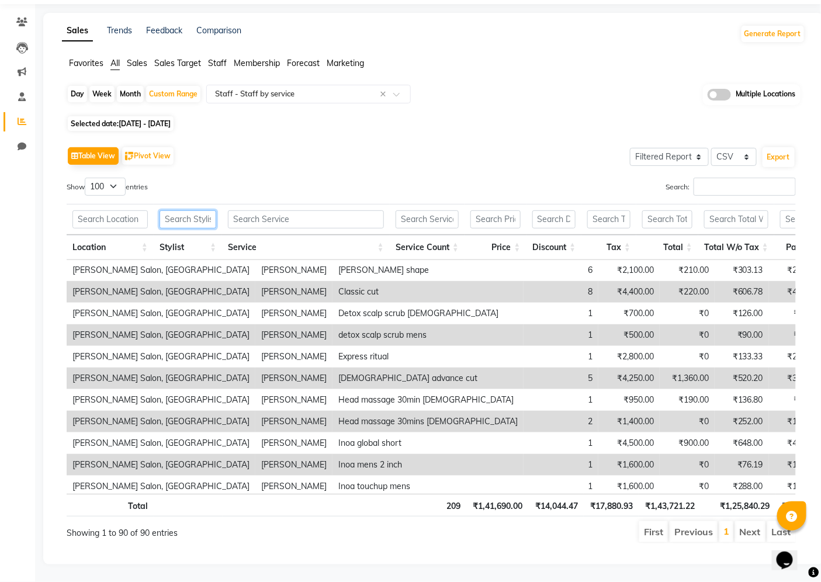
click at [183, 218] on input "text" at bounding box center [187, 219] width 57 height 18
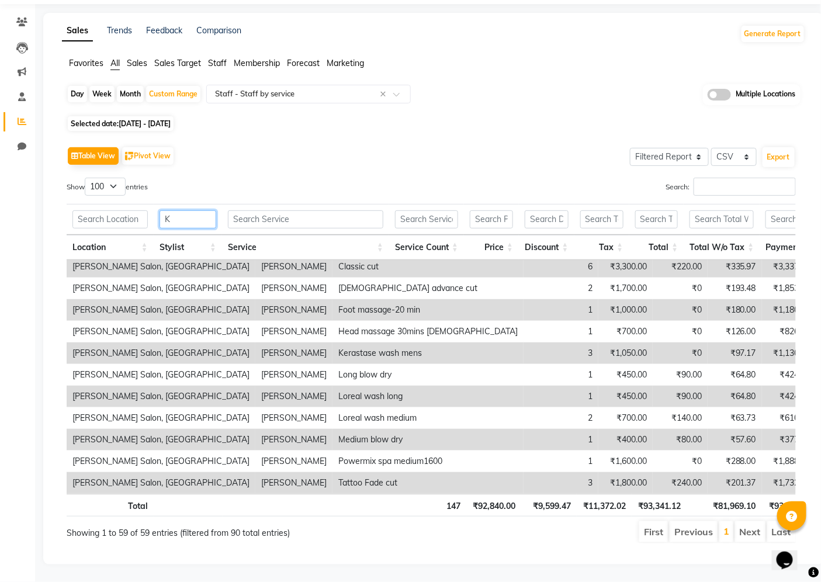
scroll to position [0, 0]
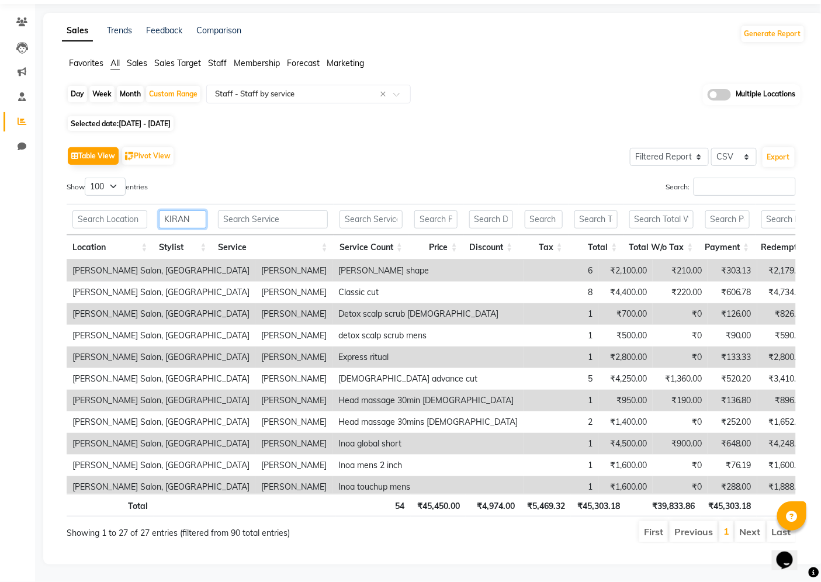
type input "KIRAN"
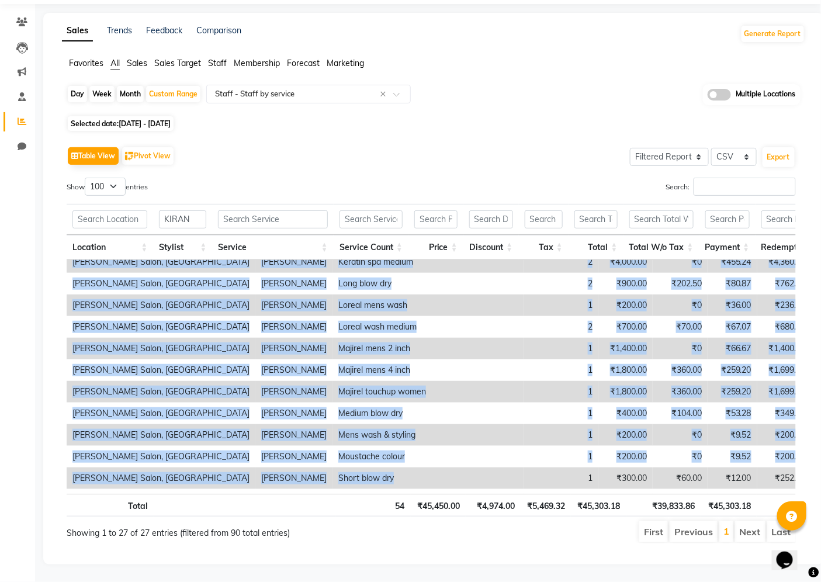
scroll to position [359, 0]
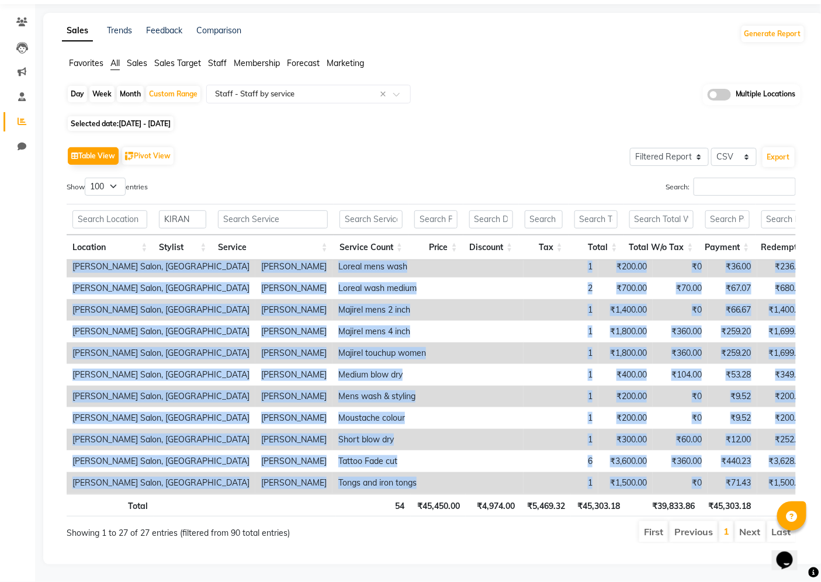
drag, startPoint x: 123, startPoint y: 266, endPoint x: 625, endPoint y: 477, distance: 544.5
click at [625, 478] on tbody "[PERSON_NAME] Salon, Aundh [PERSON_NAME] [PERSON_NAME] shape 6 ₹2,100.00 ₹210.0…" at bounding box center [622, 201] width 1110 height 583
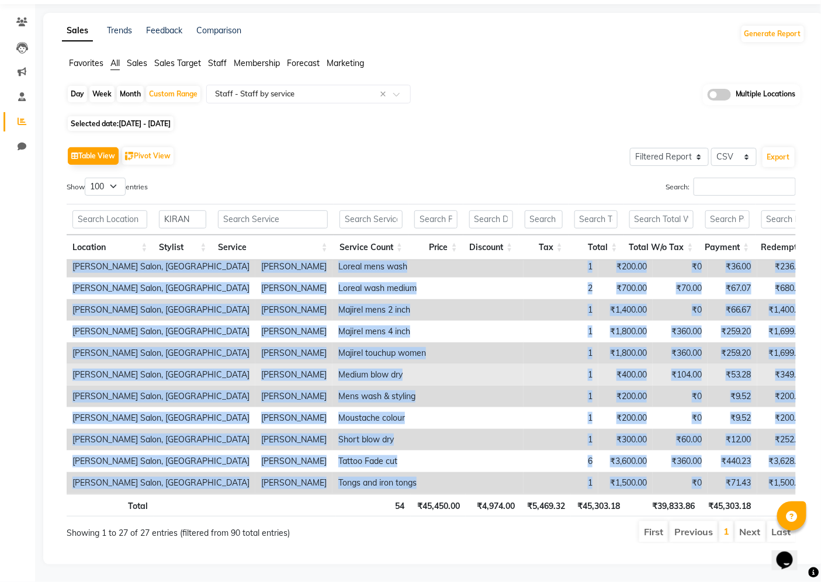
copy tbody "Lorem ipsum dolorsi Ametc adipi 8 ₹7,113.06 ₹297.39 ₹432.69 ₹1,835.25 ₹0,165.33…"
